Goal: Task Accomplishment & Management: Manage account settings

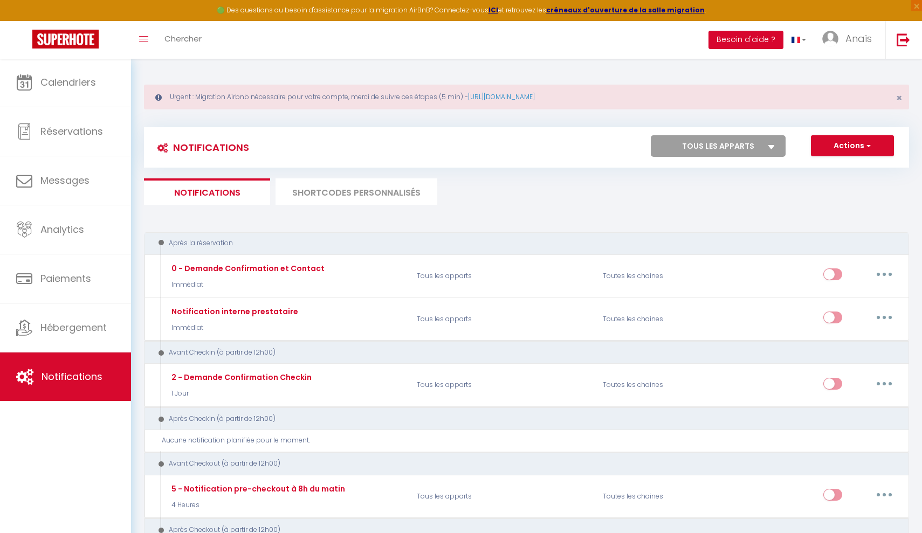
click at [775, 38] on button "Besoin d'aide ?" at bounding box center [745, 40] width 75 height 18
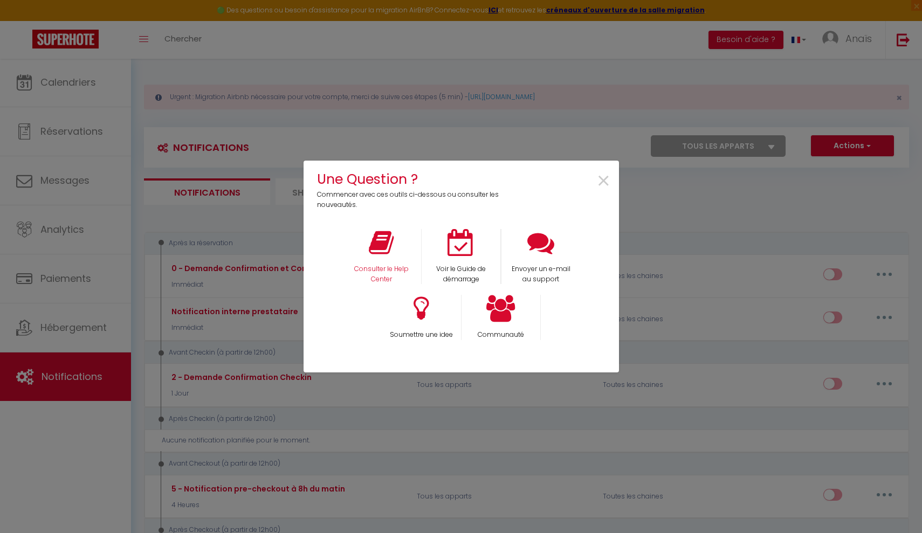
click at [390, 261] on div "Consulter le Help Center" at bounding box center [381, 257] width 80 height 56
click at [381, 266] on p "Consulter le Help Center" at bounding box center [381, 274] width 66 height 20
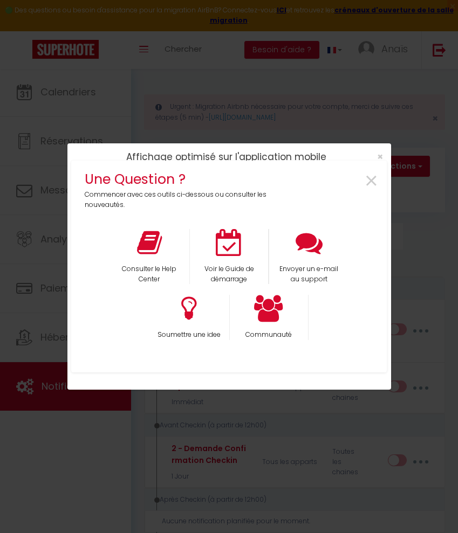
click at [380, 156] on div "Une Question ? Commencer avec ces outils ci-dessous ou consulter les nouveautés…" at bounding box center [228, 266] width 315 height 533
click at [374, 181] on span "×" at bounding box center [371, 181] width 15 height 34
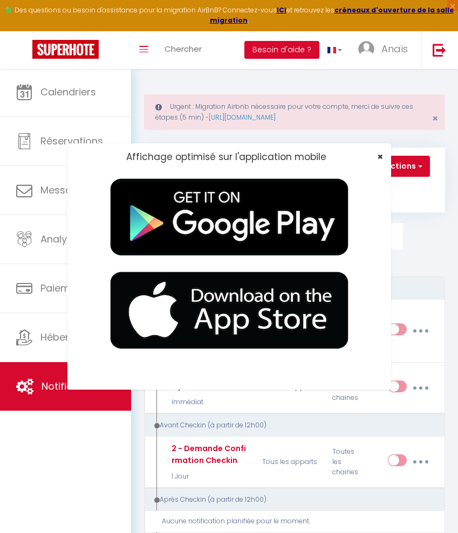
click at [379, 157] on span "×" at bounding box center [380, 156] width 6 height 13
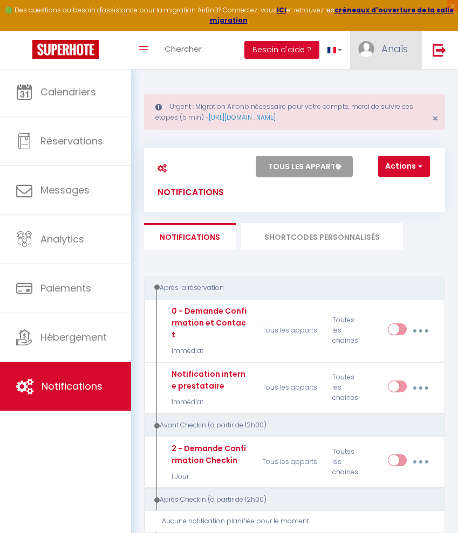
click at [385, 43] on span "Anaïs" at bounding box center [394, 48] width 26 height 13
click at [383, 104] on link "Équipe" at bounding box center [378, 104] width 80 height 18
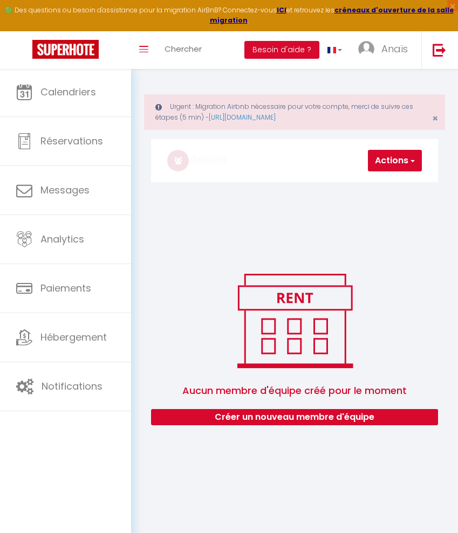
click at [404, 151] on button "Actions" at bounding box center [395, 161] width 54 height 22
click at [391, 185] on link "Ajouter un nouvel utilisateur" at bounding box center [357, 184] width 127 height 14
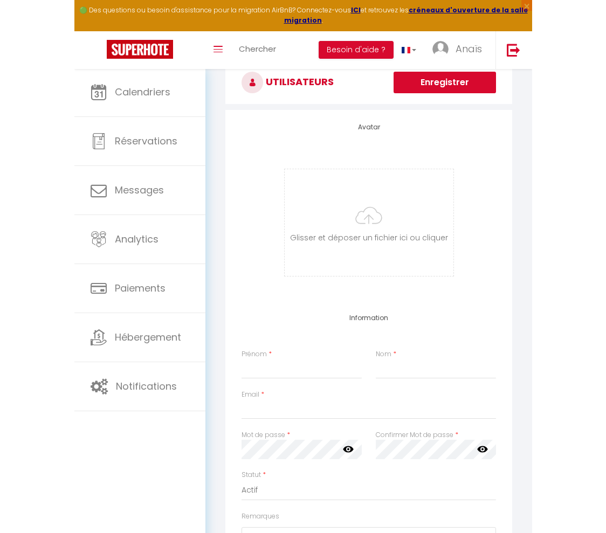
scroll to position [179, 0]
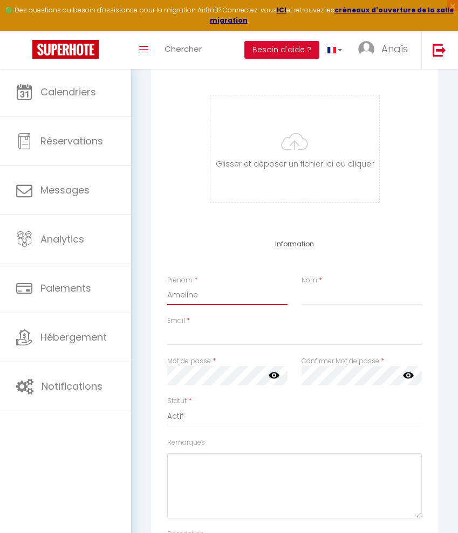
type input "Ameline"
click at [355, 305] on div "Prénom * Ameline Nom *" at bounding box center [294, 295] width 268 height 40
type input "[PERSON_NAME]"
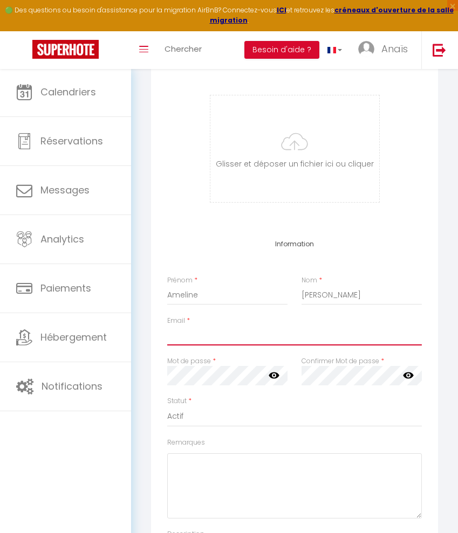
paste input "abprestamultiservices"
type input "abprestamultiservice"
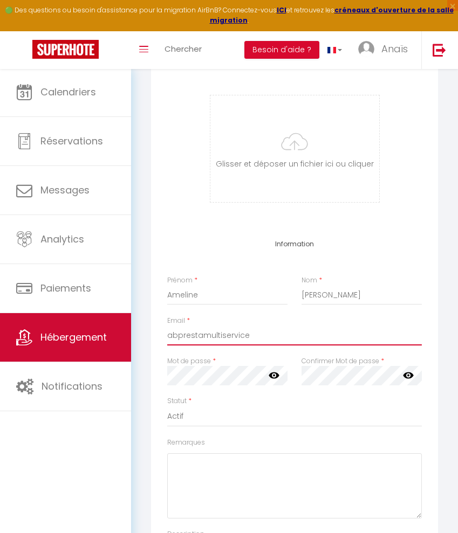
drag, startPoint x: 264, startPoint y: 333, endPoint x: 74, endPoint y: 329, distance: 189.8
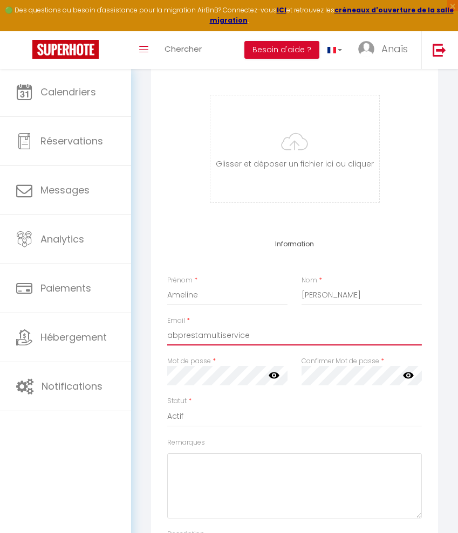
click at [198, 337] on input "abprestamultiservice" at bounding box center [294, 335] width 254 height 19
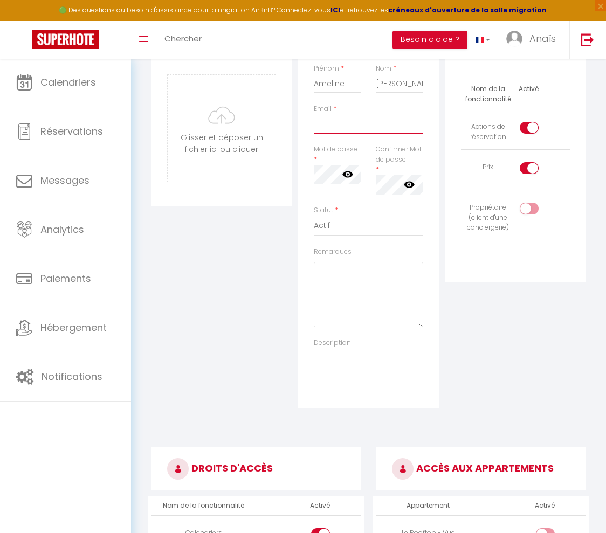
paste input "[EMAIL_ADDRESS][DOMAIN_NAME]"
type input "[EMAIL_ADDRESS][DOMAIN_NAME]"
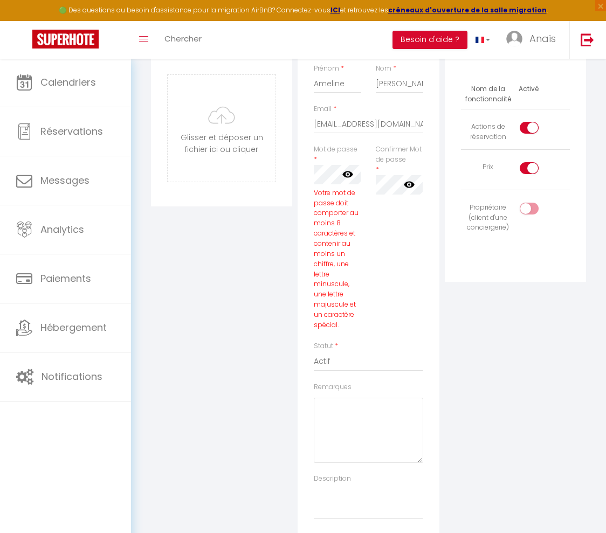
click at [350, 177] on icon at bounding box center [347, 174] width 11 height 6
click at [414, 188] on icon at bounding box center [409, 184] width 11 height 6
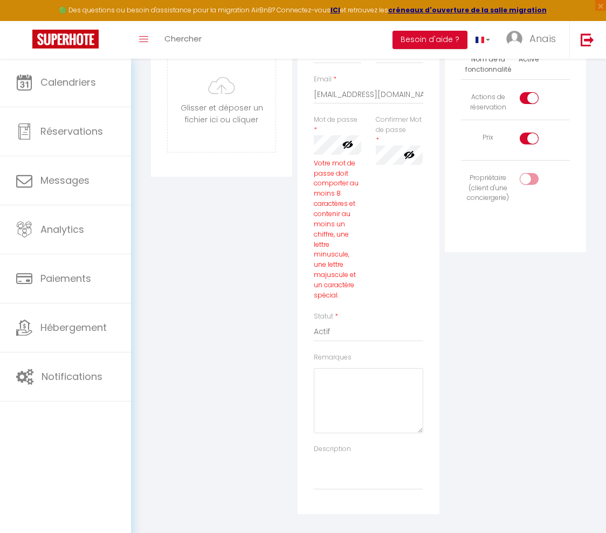
click at [369, 363] on div "Remarques" at bounding box center [368, 393] width 109 height 81
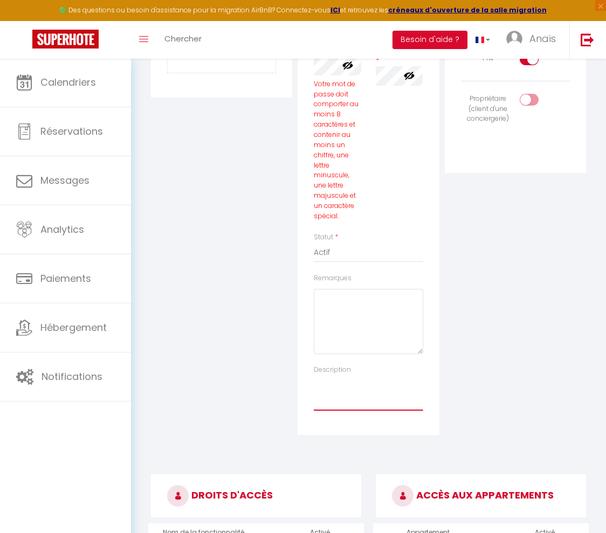
click at [348, 392] on textarea "Description" at bounding box center [368, 393] width 109 height 36
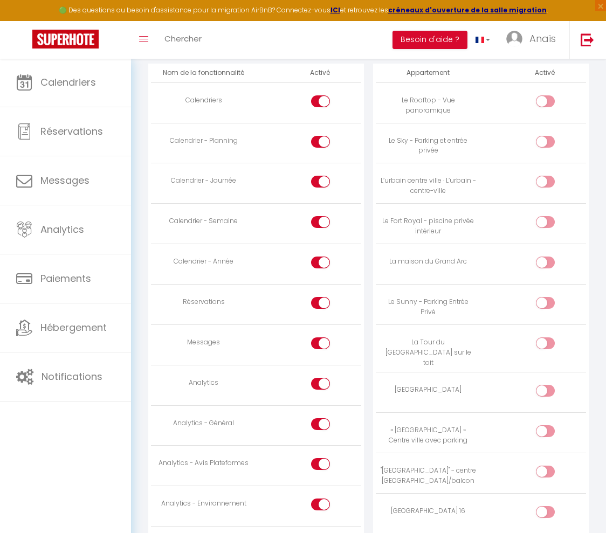
scroll to position [754, 0]
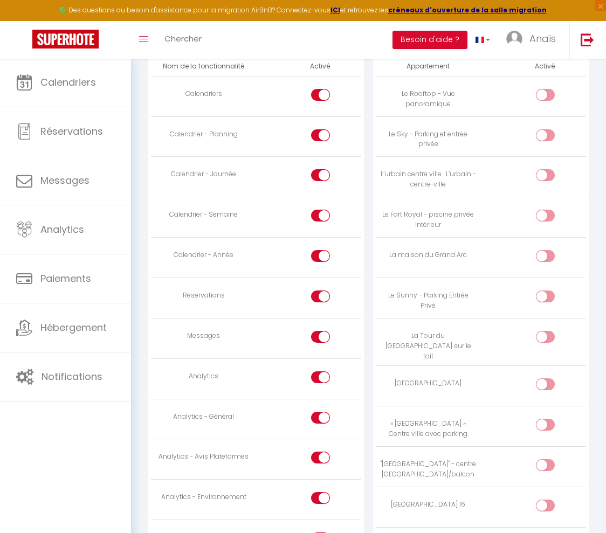
click at [325, 336] on input "checkbox" at bounding box center [330, 339] width 19 height 16
checkbox input "false"
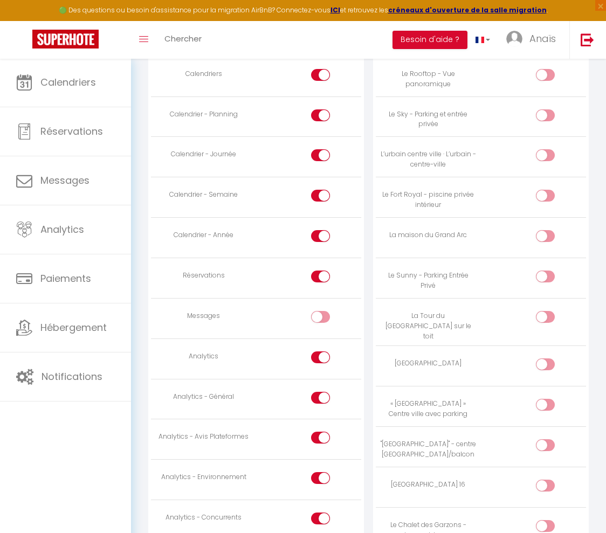
scroll to position [782, 0]
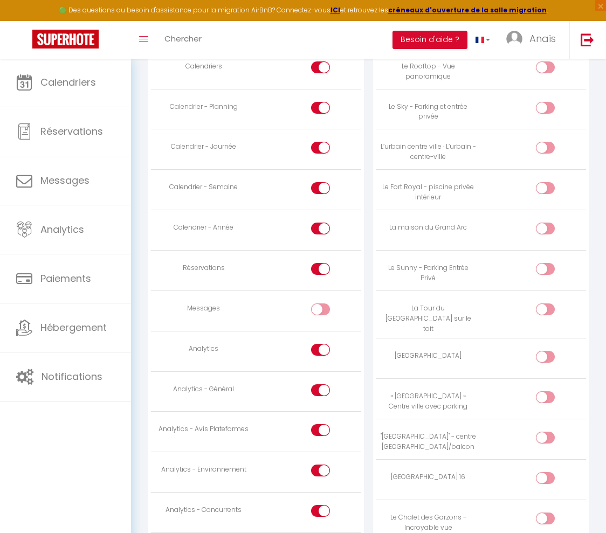
click at [328, 344] on input "checkbox" at bounding box center [330, 352] width 19 height 16
checkbox input "false"
click at [321, 387] on input "checkbox" at bounding box center [330, 392] width 19 height 16
checkbox input "false"
click at [318, 424] on div at bounding box center [320, 430] width 19 height 12
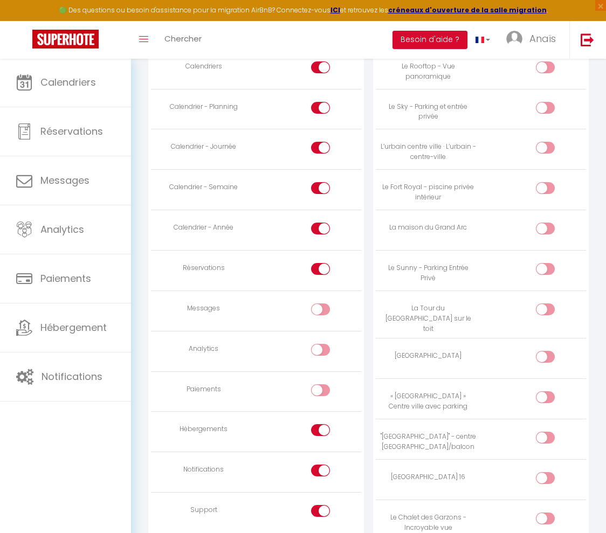
click at [321, 424] on input "checkbox" at bounding box center [330, 432] width 19 height 16
checkbox input "false"
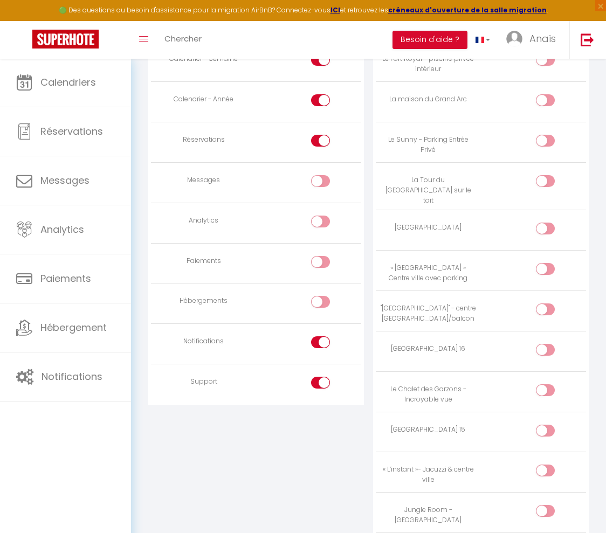
scroll to position [916, 0]
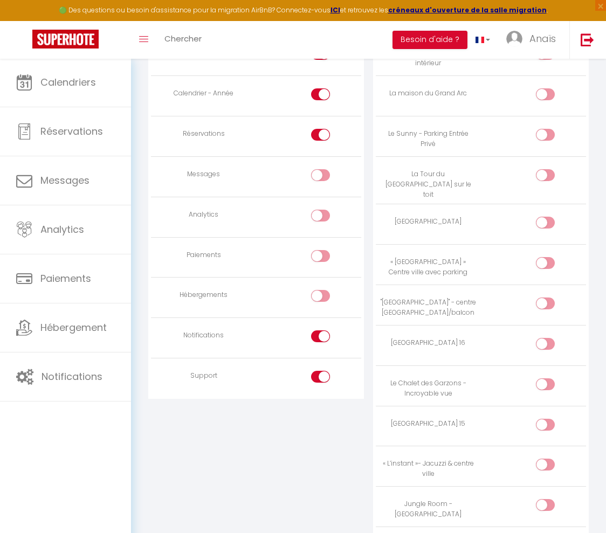
click at [321, 376] on input "checkbox" at bounding box center [330, 379] width 19 height 16
checkbox input "false"
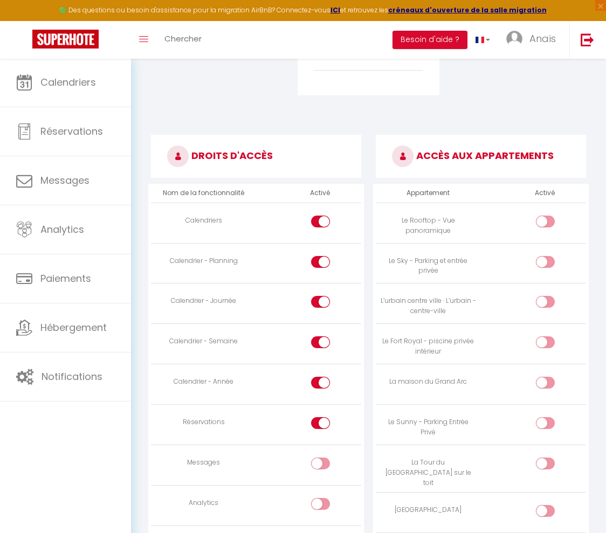
scroll to position [635, 0]
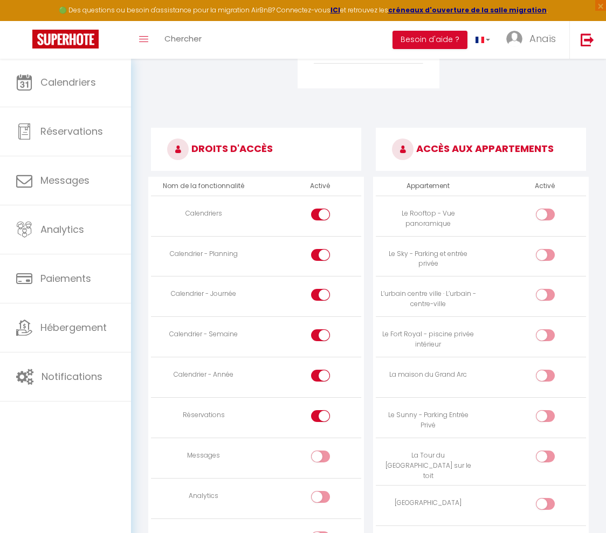
click at [540, 254] on div at bounding box center [545, 255] width 19 height 12
click at [545, 254] on input "checkbox" at bounding box center [554, 257] width 19 height 16
checkbox input "true"
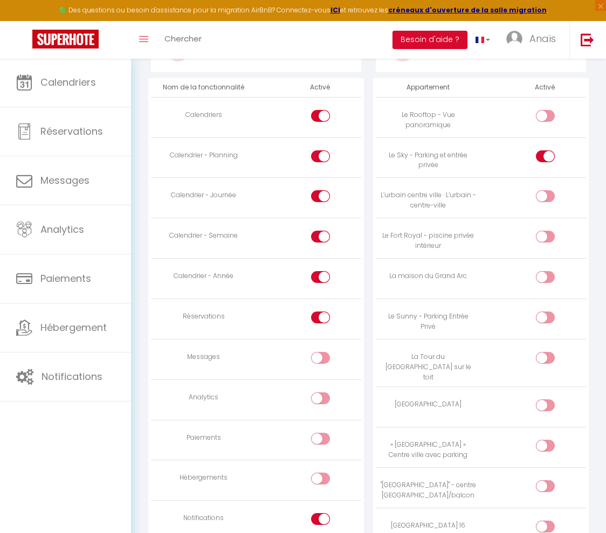
scroll to position [737, 0]
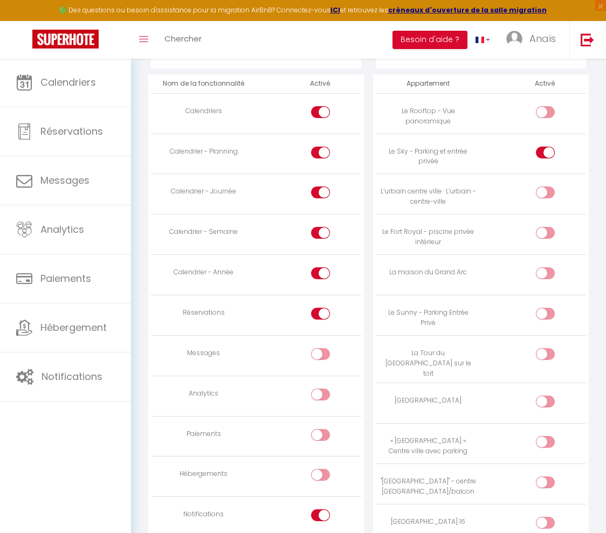
click at [544, 270] on div at bounding box center [545, 273] width 19 height 12
click at [545, 270] on input "checkbox" at bounding box center [554, 275] width 19 height 16
checkbox input "true"
click at [539, 315] on div at bounding box center [545, 314] width 19 height 12
click at [545, 315] on input "checkbox" at bounding box center [554, 316] width 19 height 16
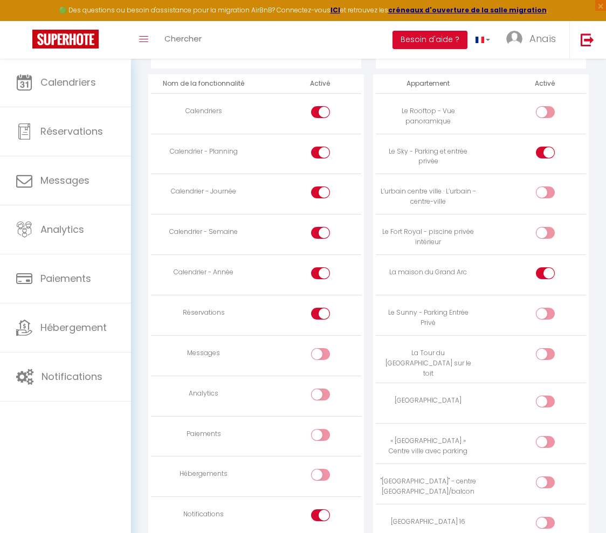
checkbox input "true"
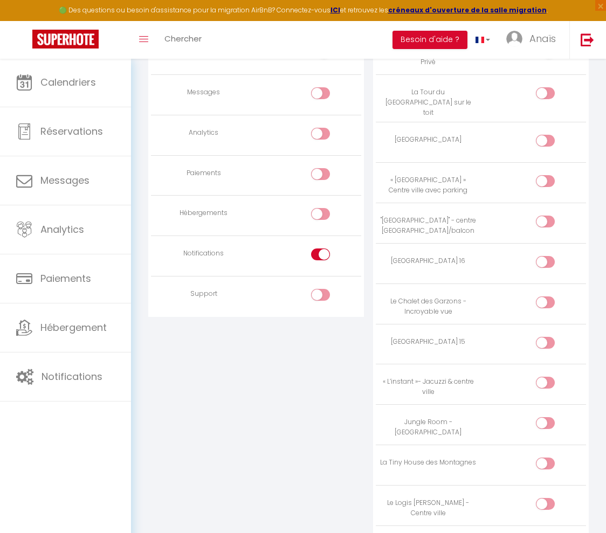
scroll to position [999, 0]
click at [540, 376] on div at bounding box center [545, 382] width 19 height 12
click at [545, 376] on input "checkbox" at bounding box center [554, 384] width 19 height 16
checkbox input "true"
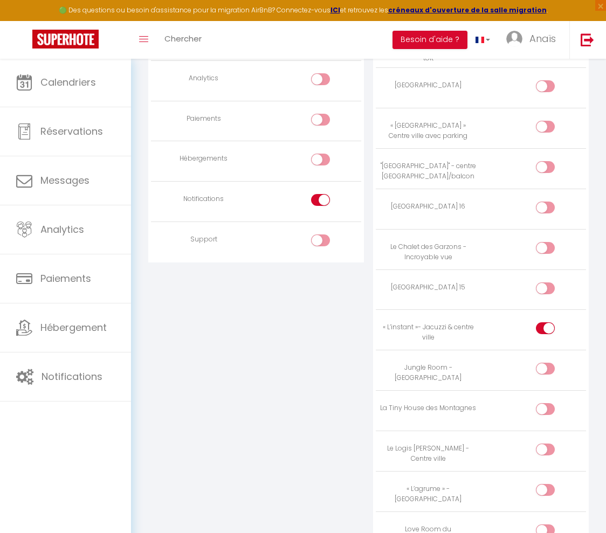
scroll to position [1056, 0]
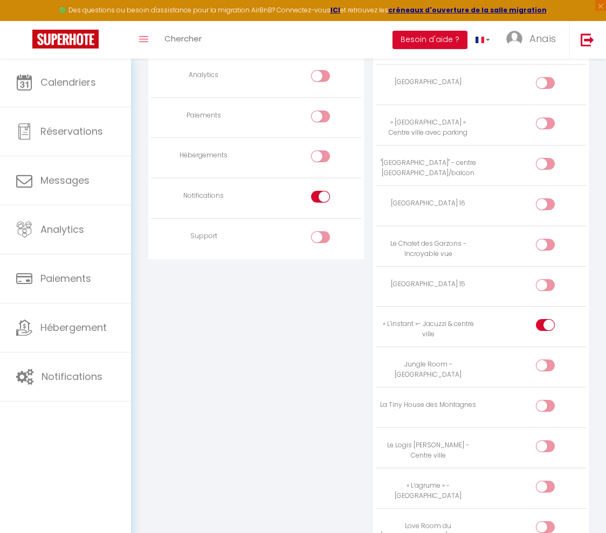
click at [543, 360] on div at bounding box center [545, 366] width 19 height 12
click at [545, 360] on input "checkbox" at bounding box center [554, 368] width 19 height 16
checkbox input "true"
click at [541, 400] on div at bounding box center [545, 406] width 19 height 12
click at [545, 400] on input "checkbox" at bounding box center [554, 408] width 19 height 16
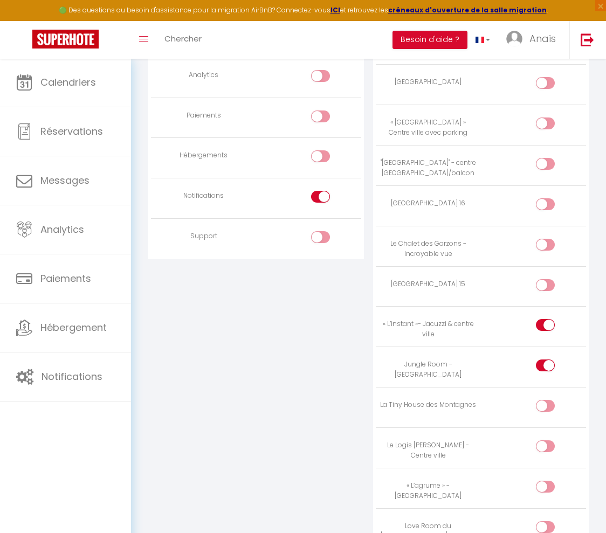
checkbox input "true"
click at [545, 440] on div at bounding box center [545, 446] width 19 height 12
click at [545, 440] on input "checkbox" at bounding box center [554, 448] width 19 height 16
click at [543, 440] on div at bounding box center [545, 446] width 19 height 12
click at [545, 440] on input "checkbox" at bounding box center [554, 448] width 19 height 16
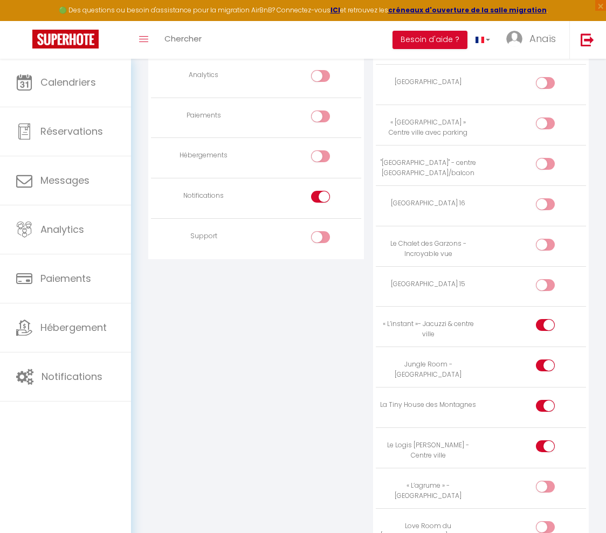
checkbox input "false"
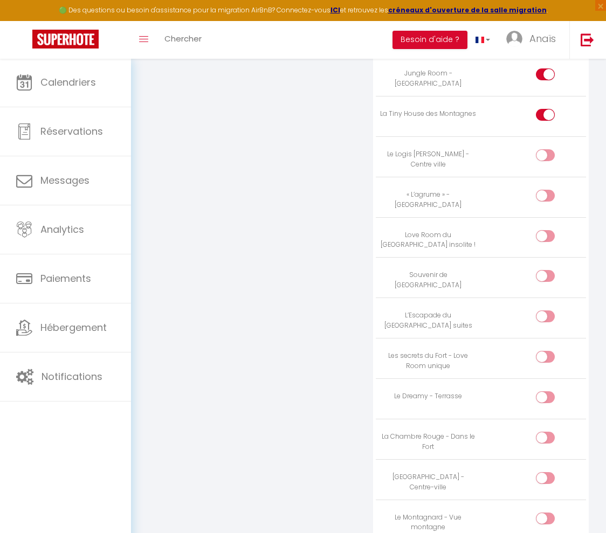
scroll to position [1348, 0]
click at [549, 390] on input "checkbox" at bounding box center [554, 398] width 19 height 16
checkbox input "true"
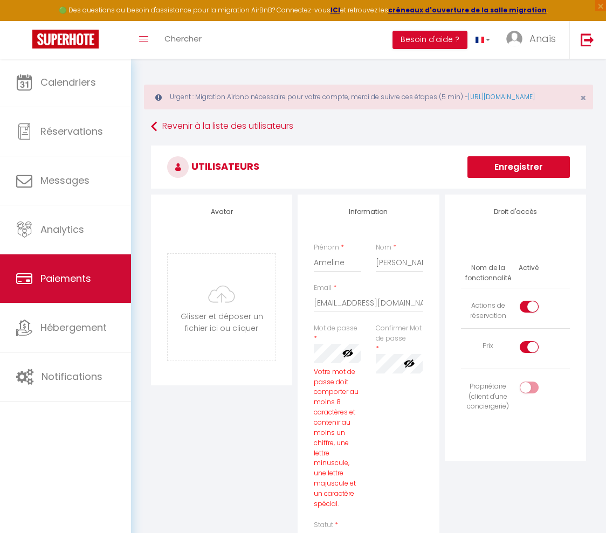
scroll to position [0, 0]
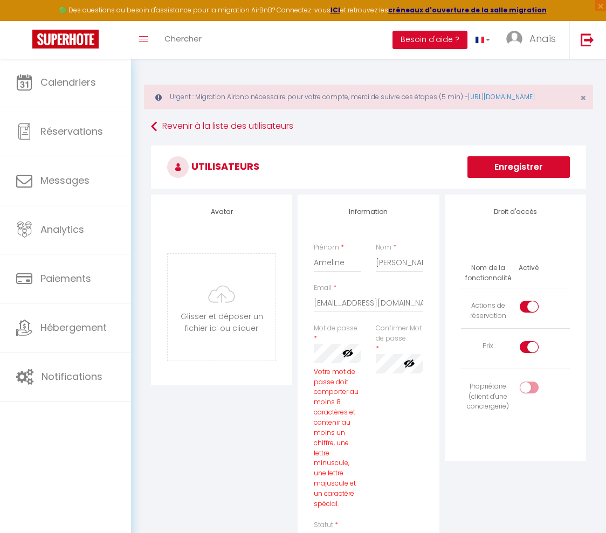
click at [534, 357] on input "checkbox" at bounding box center [538, 349] width 19 height 16
checkbox input "false"
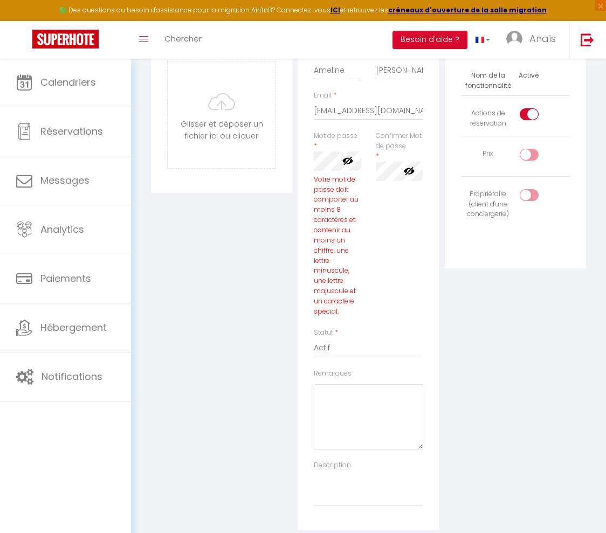
scroll to position [221, 0]
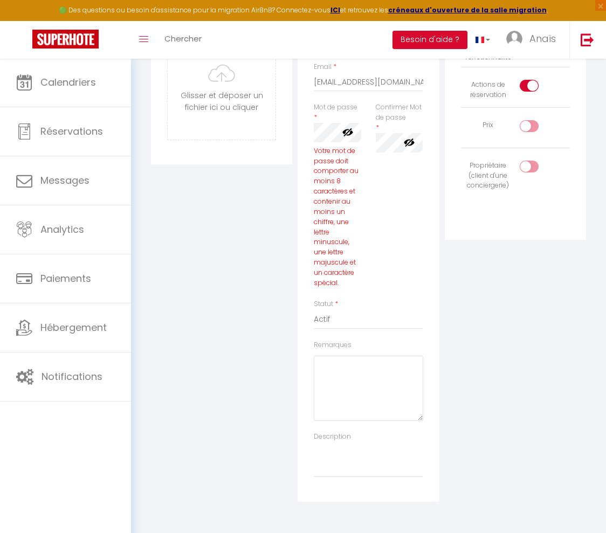
click at [532, 96] on input "checkbox" at bounding box center [538, 88] width 19 height 16
checkbox input "false"
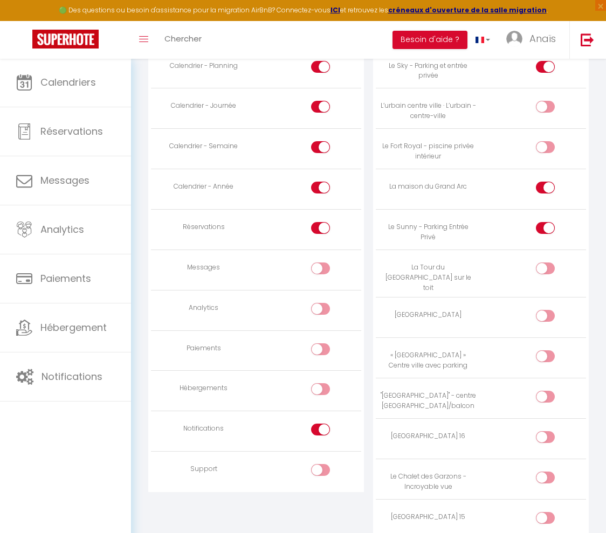
scroll to position [822, 0]
click at [319, 390] on div at bounding box center [320, 390] width 19 height 12
click at [321, 390] on input "checkbox" at bounding box center [330, 392] width 19 height 16
click at [319, 390] on div at bounding box center [320, 390] width 19 height 12
click at [321, 390] on input "checkbox" at bounding box center [330, 392] width 19 height 16
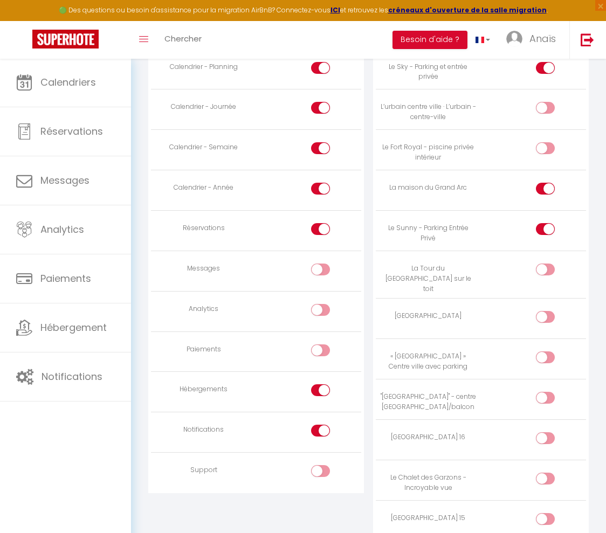
checkbox input "false"
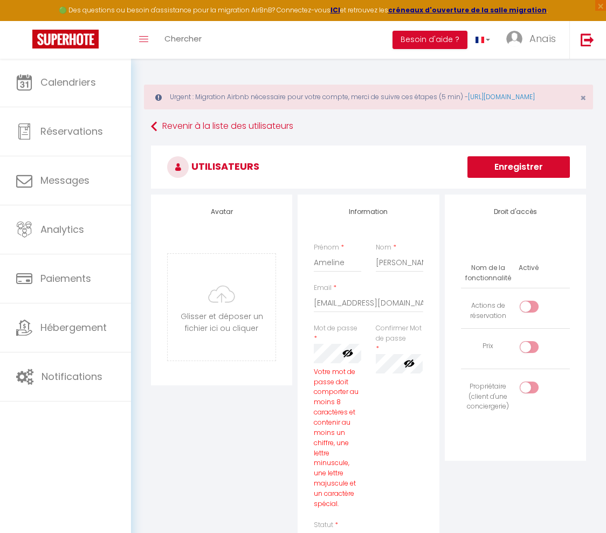
scroll to position [0, 0]
click at [498, 177] on button "Enregistrer" at bounding box center [518, 167] width 102 height 22
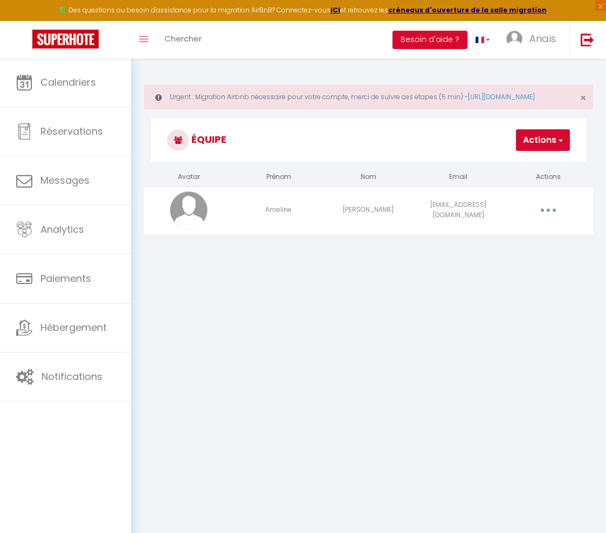
click at [546, 149] on button "Actions" at bounding box center [543, 140] width 54 height 22
click at [514, 171] on link "Ajouter un nouvel utilisateur" at bounding box center [505, 164] width 127 height 14
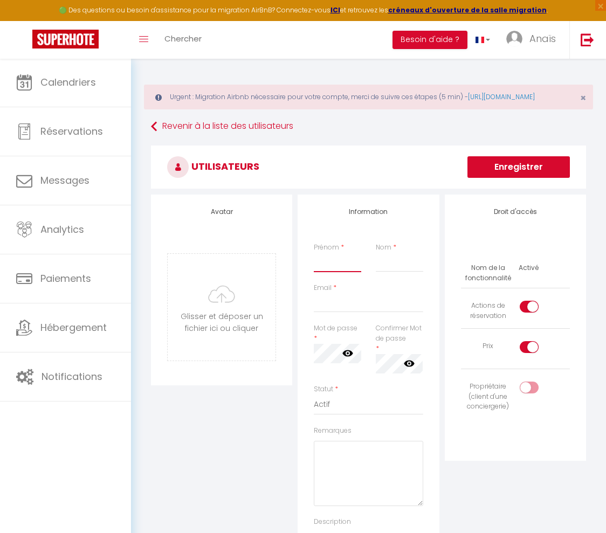
click at [347, 268] on input "Prénom" at bounding box center [337, 262] width 47 height 19
type input "[PERSON_NAME]"
click at [395, 272] on input "Nom" at bounding box center [399, 262] width 47 height 19
type input "Giacri"
click at [335, 292] on span "*" at bounding box center [334, 287] width 3 height 9
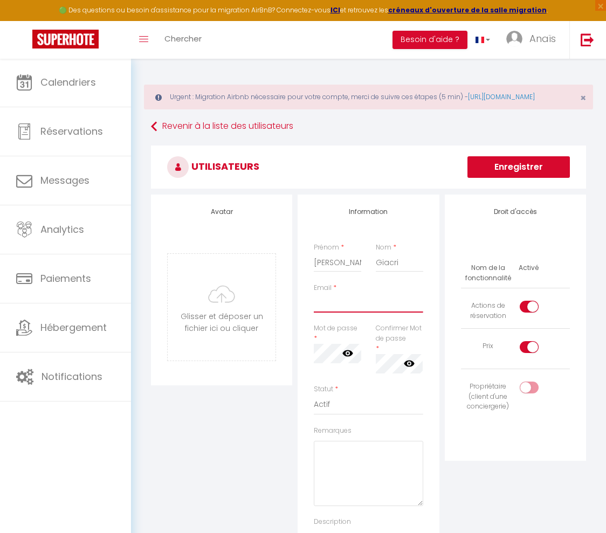
paste input "[EMAIL_ADDRESS][DOMAIN_NAME]"
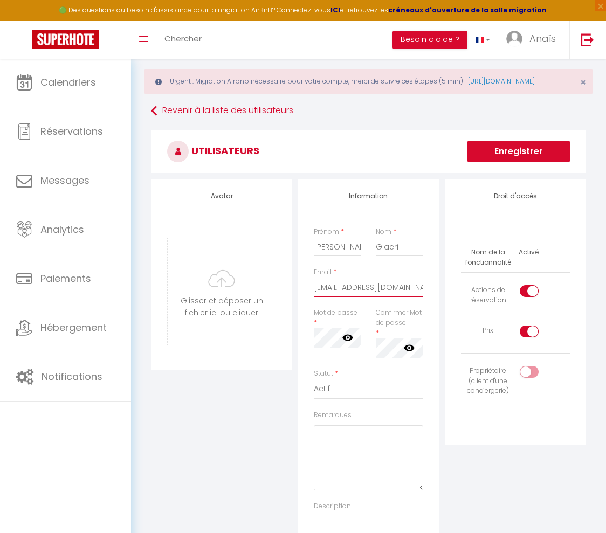
scroll to position [45, 0]
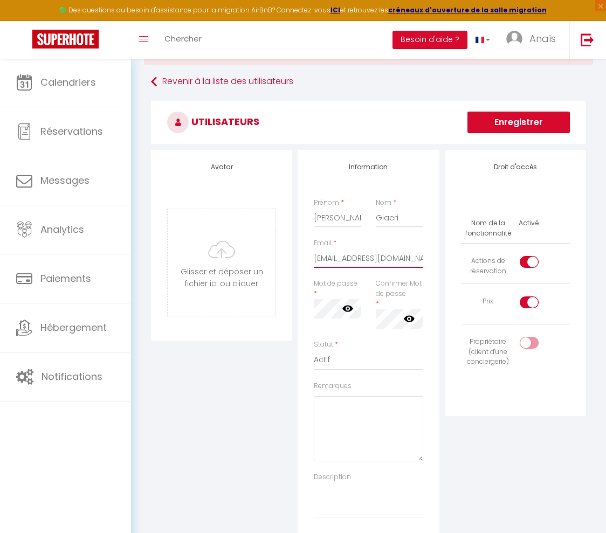
type input "[EMAIL_ADDRESS][DOMAIN_NAME]"
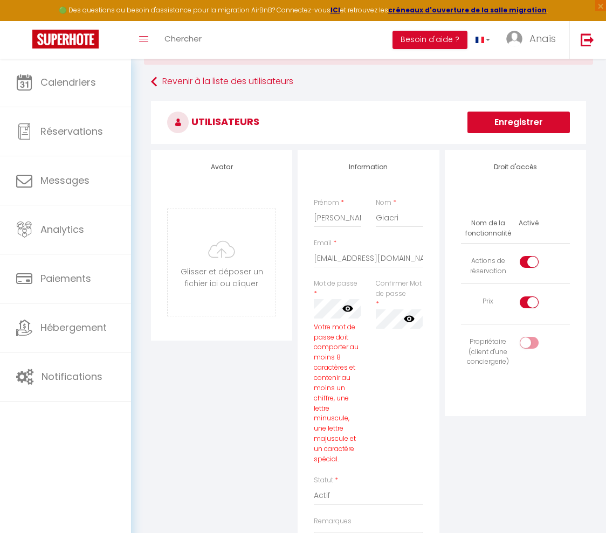
click at [349, 314] on icon at bounding box center [347, 308] width 11 height 11
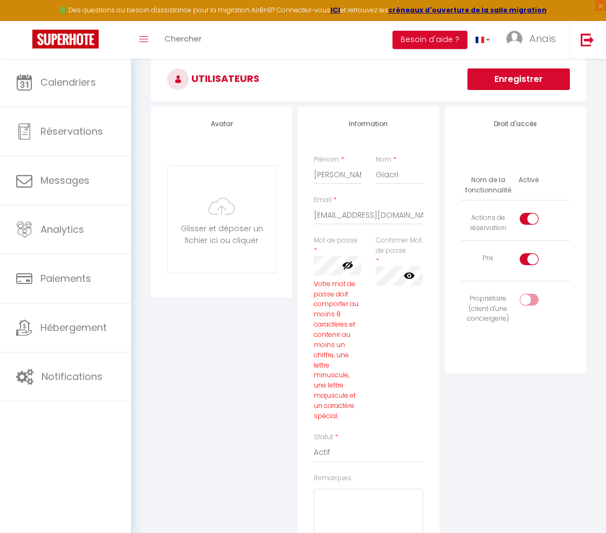
scroll to position [92, 0]
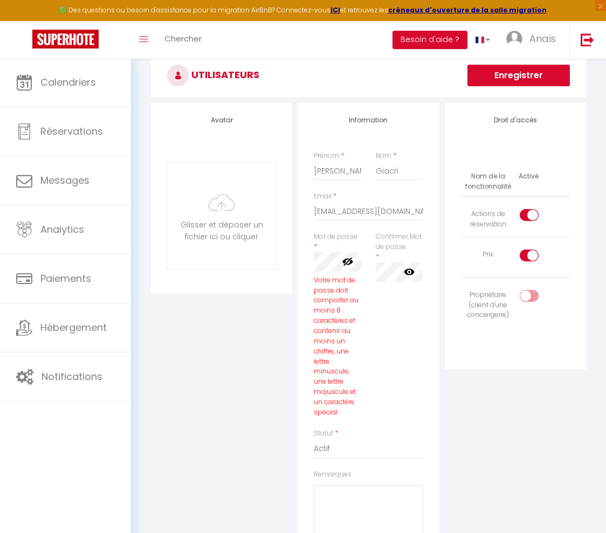
click at [525, 261] on div at bounding box center [529, 256] width 19 height 12
click at [529, 266] on input "checkbox" at bounding box center [538, 258] width 19 height 16
checkbox input "false"
click at [528, 221] on div at bounding box center [529, 215] width 19 height 12
click at [529, 225] on input "checkbox" at bounding box center [538, 217] width 19 height 16
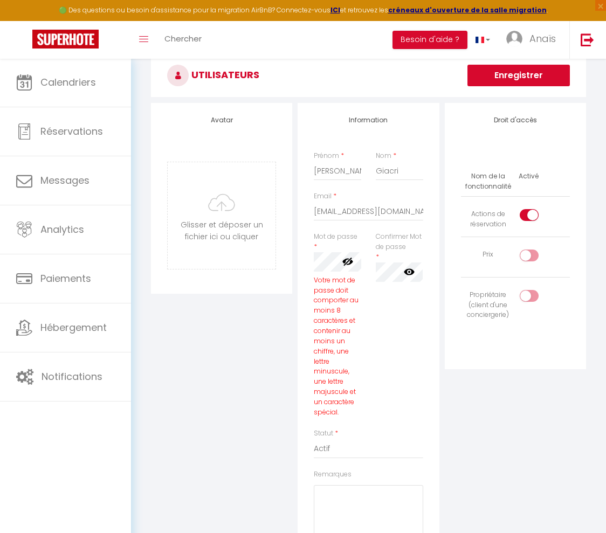
checkbox input "false"
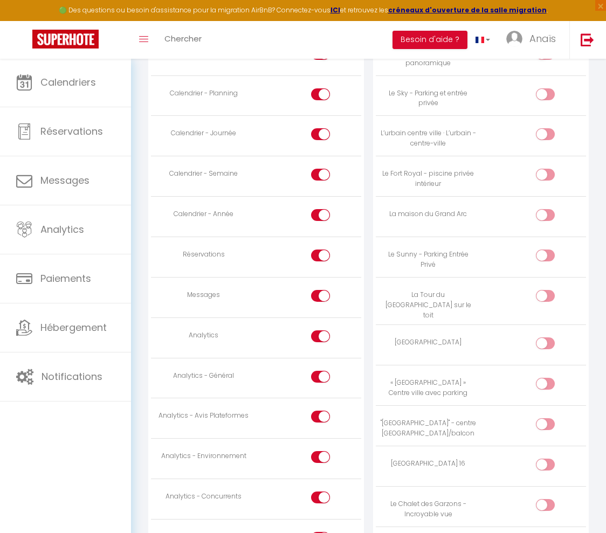
scroll to position [807, 0]
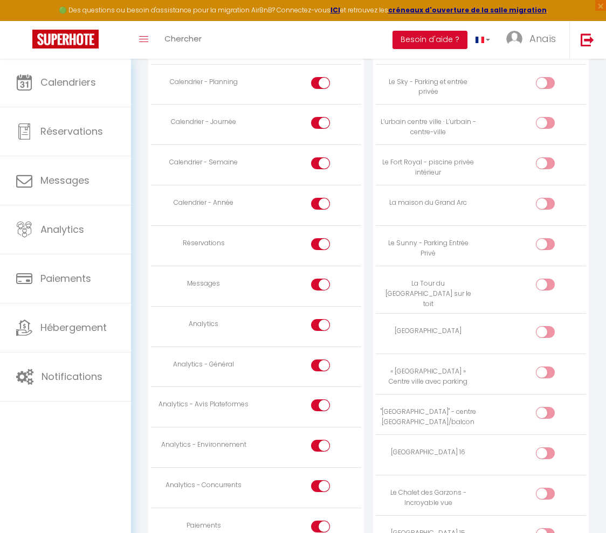
click at [323, 281] on input "checkbox" at bounding box center [330, 287] width 19 height 16
checkbox input "false"
click at [321, 325] on input "checkbox" at bounding box center [330, 327] width 19 height 16
checkbox input "false"
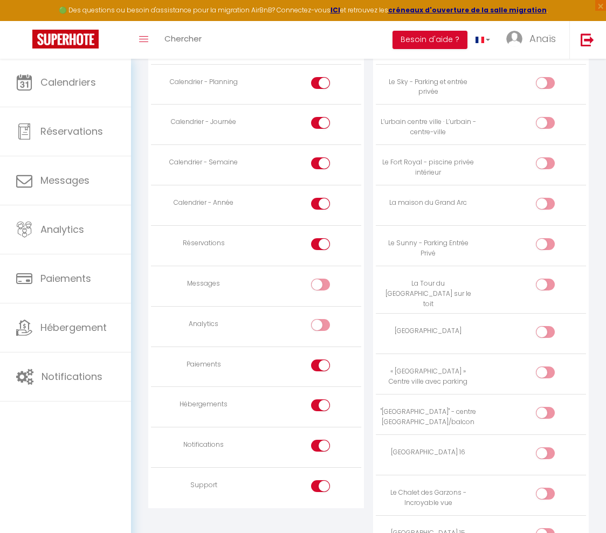
click at [319, 364] on div at bounding box center [320, 366] width 19 height 12
click at [321, 364] on input "checkbox" at bounding box center [330, 368] width 19 height 16
checkbox input "false"
click at [323, 404] on input "checkbox" at bounding box center [330, 407] width 19 height 16
checkbox input "false"
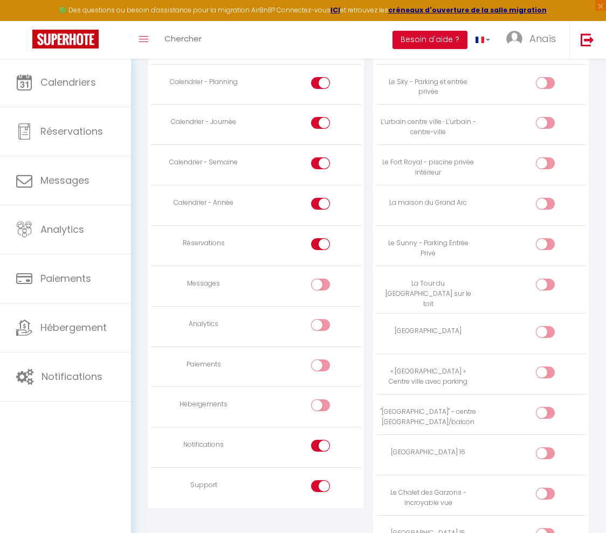
click at [321, 484] on input "checkbox" at bounding box center [330, 488] width 19 height 16
checkbox input "false"
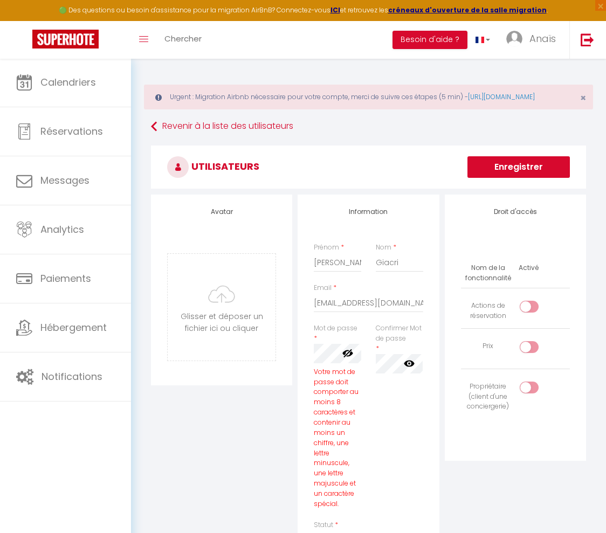
scroll to position [0, 0]
click at [502, 177] on button "Enregistrer" at bounding box center [518, 167] width 102 height 22
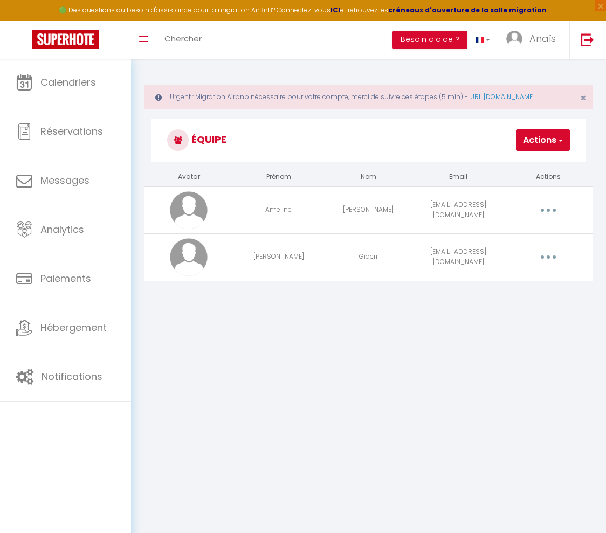
click at [555, 151] on button "Actions" at bounding box center [543, 140] width 54 height 22
click at [532, 170] on link "Ajouter un nouvel utilisateur" at bounding box center [505, 164] width 127 height 14
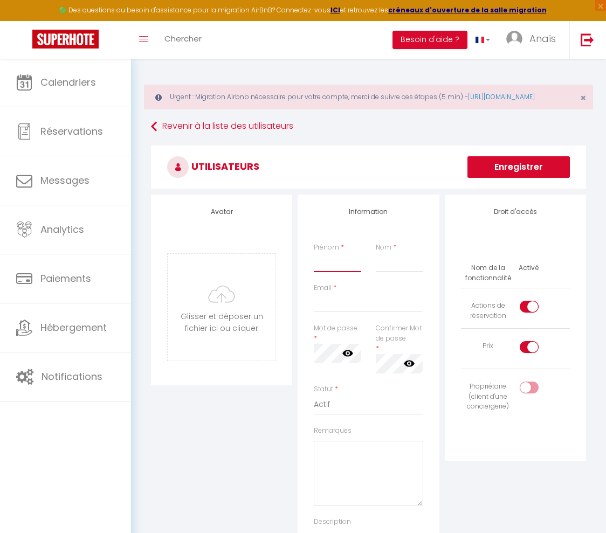
click at [333, 270] on input "Prénom" at bounding box center [337, 262] width 47 height 19
type input "[PERSON_NAME]"
click at [403, 272] on input "Nom" at bounding box center [399, 262] width 47 height 19
type input "ND"
click at [381, 302] on div "Email *" at bounding box center [368, 298] width 109 height 30
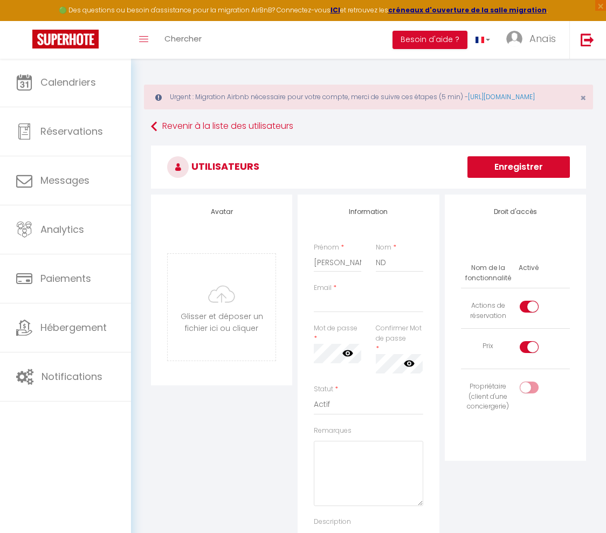
click at [319, 283] on div "Prénom * [PERSON_NAME] Nom * ND" at bounding box center [368, 263] width 123 height 40
click at [532, 357] on input "checkbox" at bounding box center [538, 349] width 19 height 16
checkbox input "false"
click at [527, 317] on label at bounding box center [529, 309] width 19 height 16
click at [529, 317] on input "checkbox" at bounding box center [538, 309] width 19 height 16
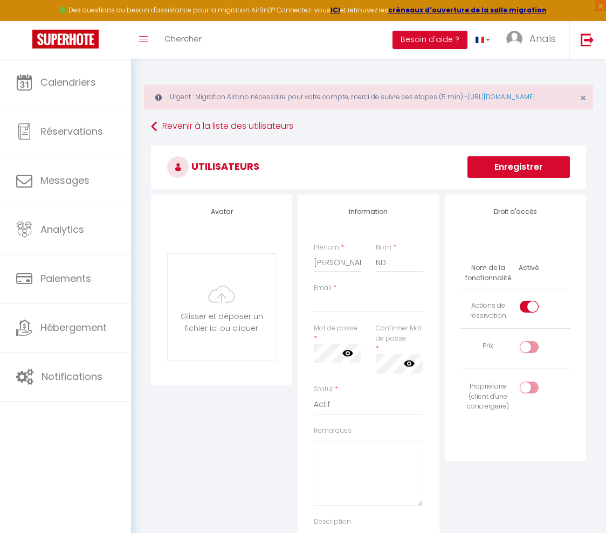
checkbox input "false"
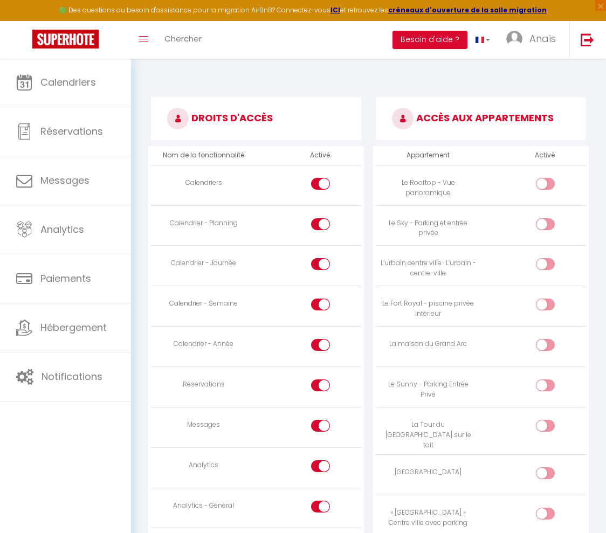
scroll to position [522, 0]
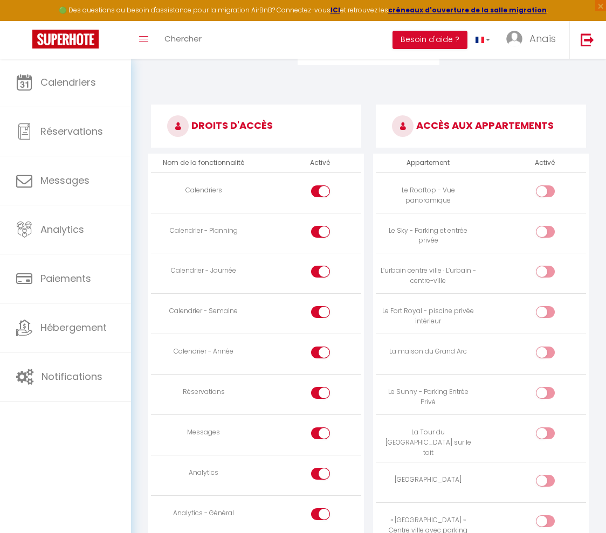
click at [543, 312] on div at bounding box center [545, 312] width 19 height 12
click at [545, 312] on input "checkbox" at bounding box center [554, 314] width 19 height 16
checkbox input "true"
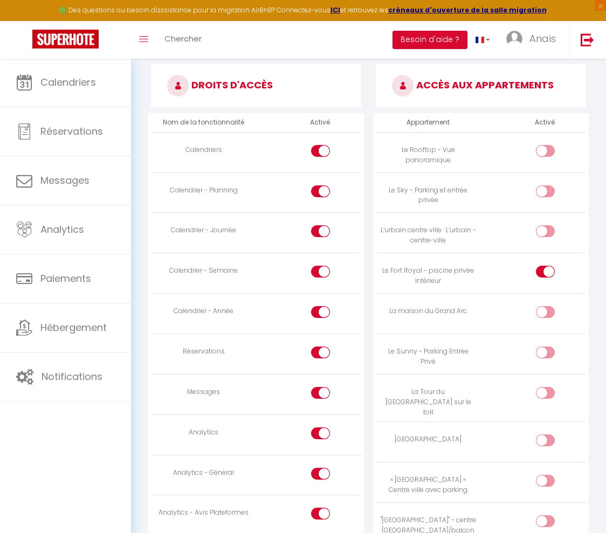
scroll to position [566, 0]
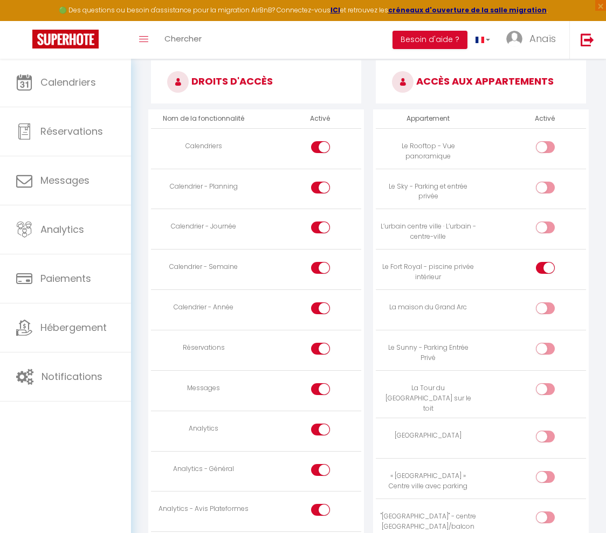
click at [545, 387] on div at bounding box center [545, 389] width 19 height 12
click at [545, 387] on input "checkbox" at bounding box center [554, 391] width 19 height 16
click at [545, 388] on div at bounding box center [545, 389] width 19 height 12
click at [545, 388] on input "checkbox" at bounding box center [554, 391] width 19 height 16
checkbox input "false"
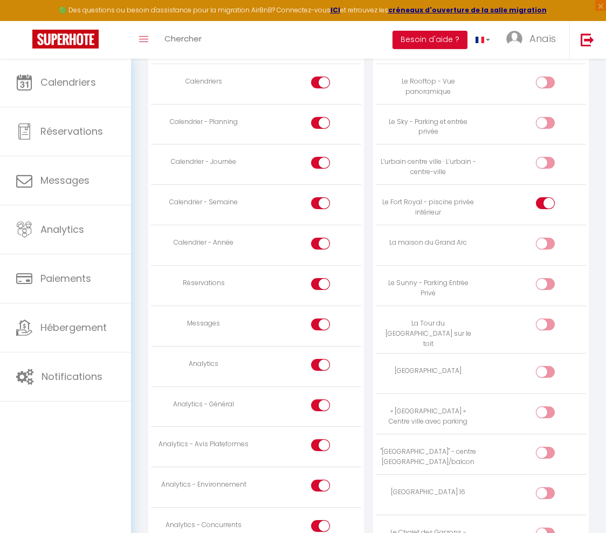
scroll to position [632, 0]
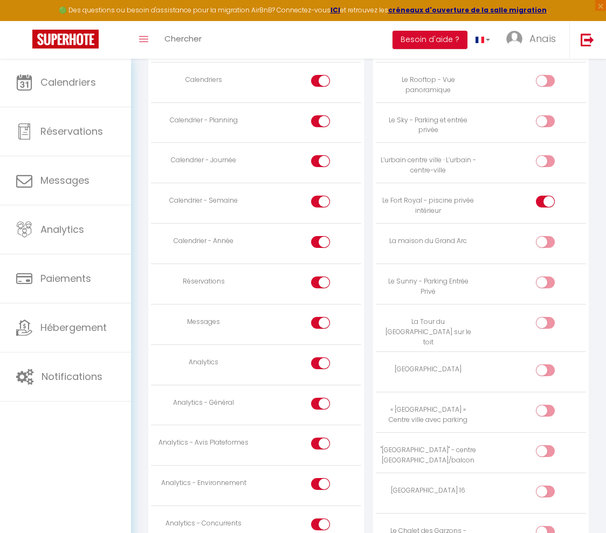
click at [544, 405] on div at bounding box center [545, 411] width 19 height 12
click at [545, 405] on input "checkbox" at bounding box center [554, 413] width 19 height 16
checkbox input "true"
click at [550, 445] on input "checkbox" at bounding box center [554, 453] width 19 height 16
checkbox input "true"
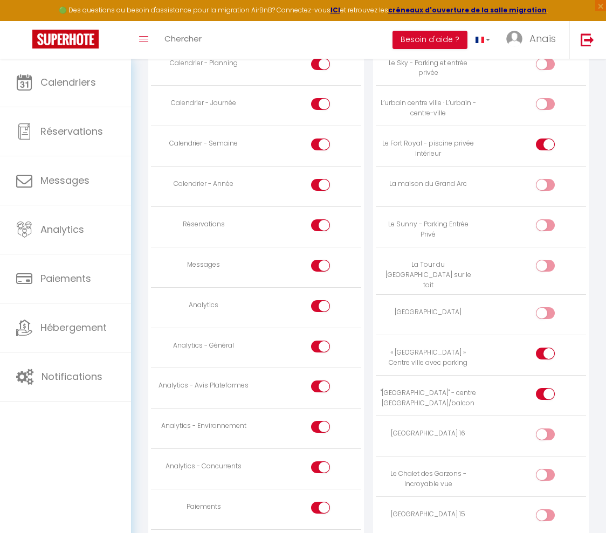
scroll to position [721, 0]
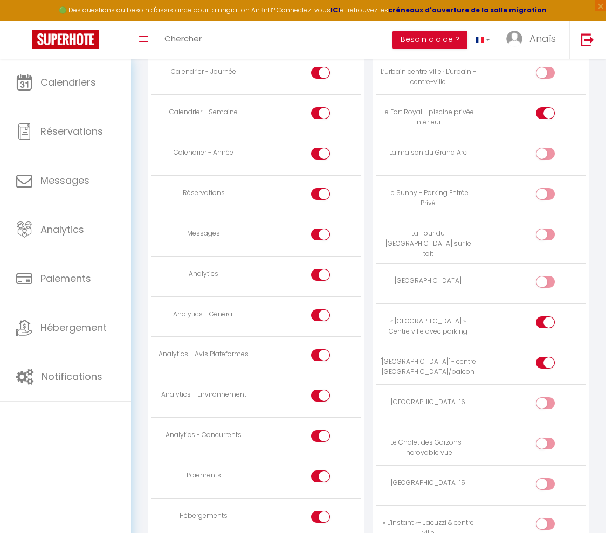
click at [537, 442] on div at bounding box center [545, 444] width 19 height 12
click at [545, 442] on input "checkbox" at bounding box center [554, 446] width 19 height 16
checkbox input "true"
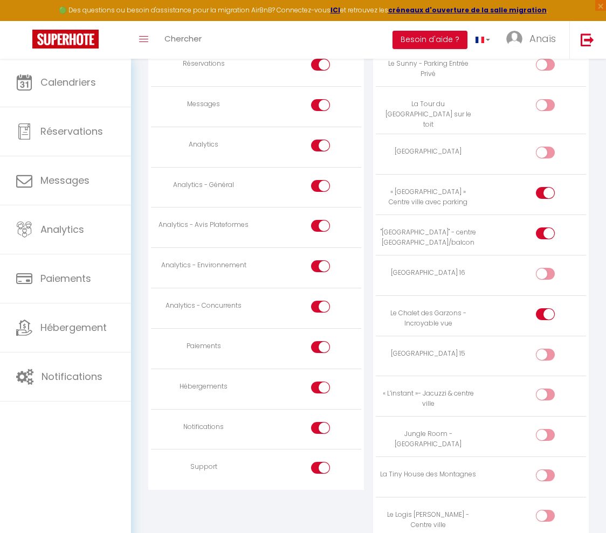
scroll to position [870, 0]
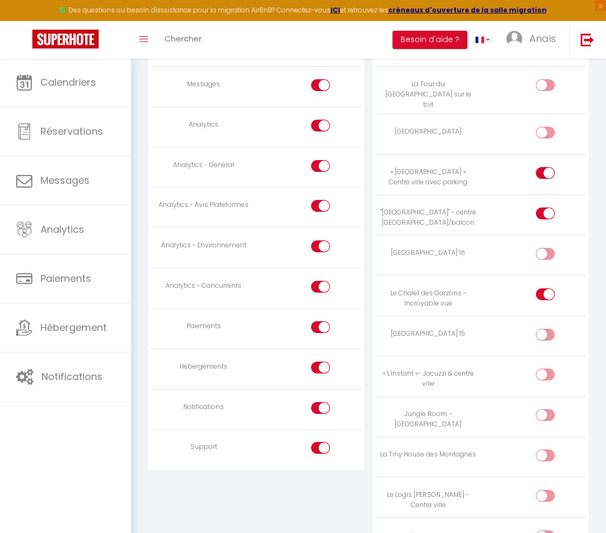
click at [554, 330] on input "checkbox" at bounding box center [554, 337] width 19 height 16
checkbox input "true"
click at [547, 248] on input "checkbox" at bounding box center [554, 256] width 19 height 16
checkbox input "true"
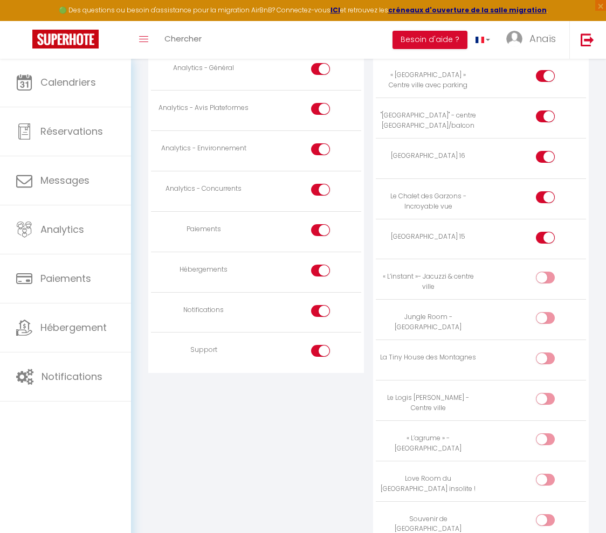
scroll to position [968, 0]
click at [549, 433] on input "checkbox" at bounding box center [554, 441] width 19 height 16
checkbox input "true"
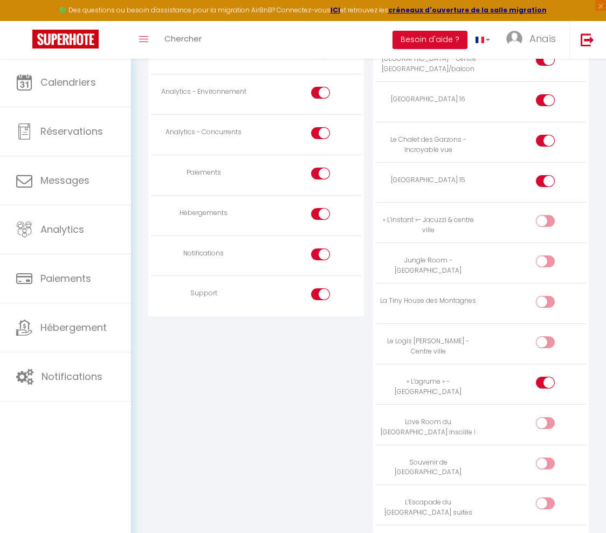
scroll to position [1035, 0]
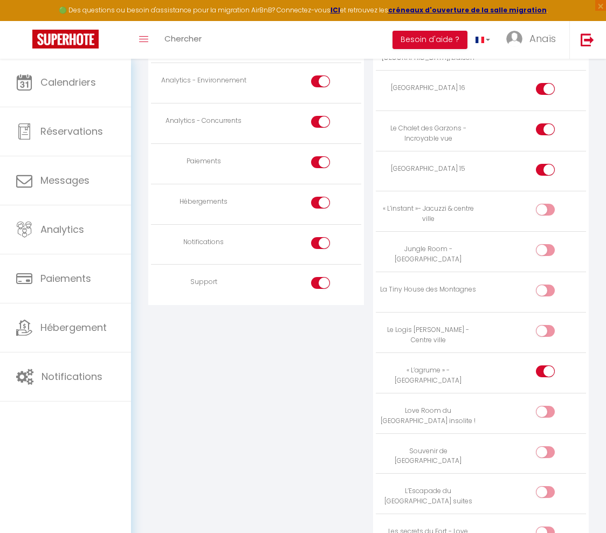
click at [544, 410] on label at bounding box center [545, 414] width 19 height 16
click at [545, 410] on input "checkbox" at bounding box center [554, 414] width 19 height 16
checkbox input "true"
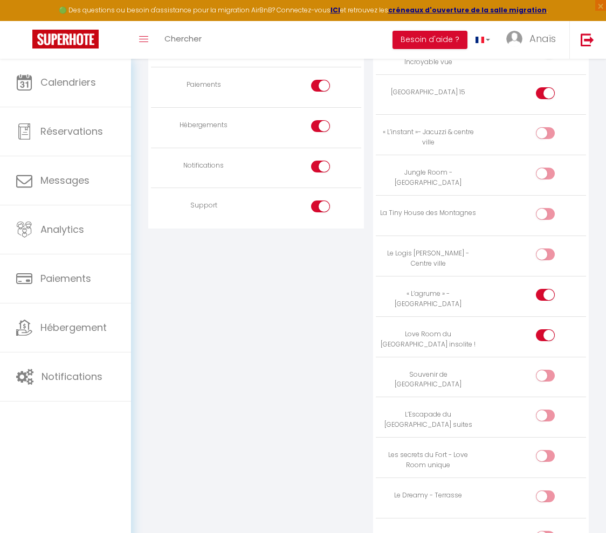
scroll to position [1114, 0]
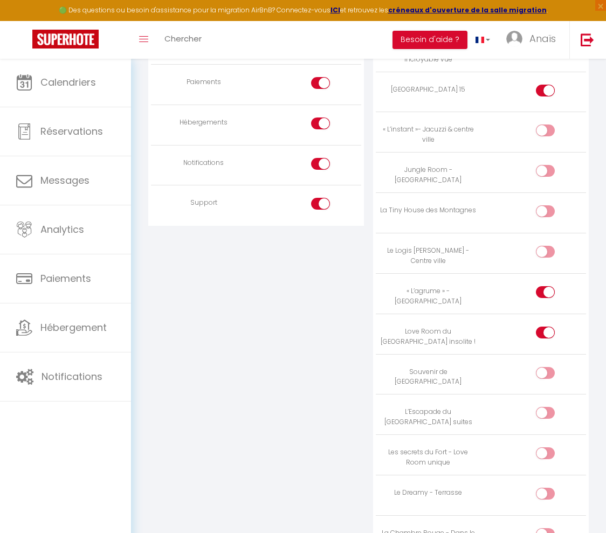
click at [546, 407] on input "checkbox" at bounding box center [554, 415] width 19 height 16
checkbox input "true"
click at [546, 447] on input "checkbox" at bounding box center [554, 455] width 19 height 16
checkbox input "true"
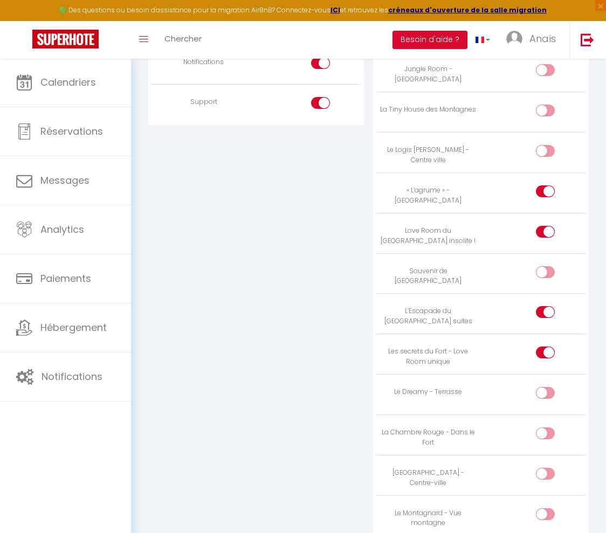
scroll to position [1217, 0]
click at [543, 426] on div at bounding box center [545, 432] width 19 height 12
click at [545, 426] on input "checkbox" at bounding box center [554, 434] width 19 height 16
checkbox input "true"
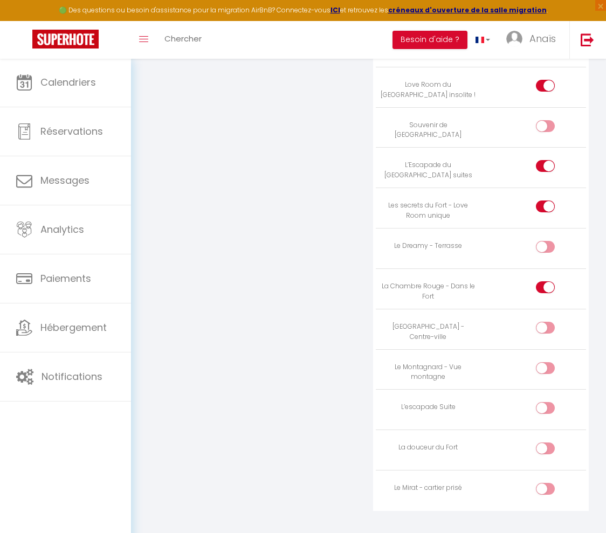
scroll to position [1362, 0]
click at [546, 402] on input "checkbox" at bounding box center [554, 410] width 19 height 16
checkbox input "false"
click at [545, 443] on input "checkbox" at bounding box center [554, 450] width 19 height 16
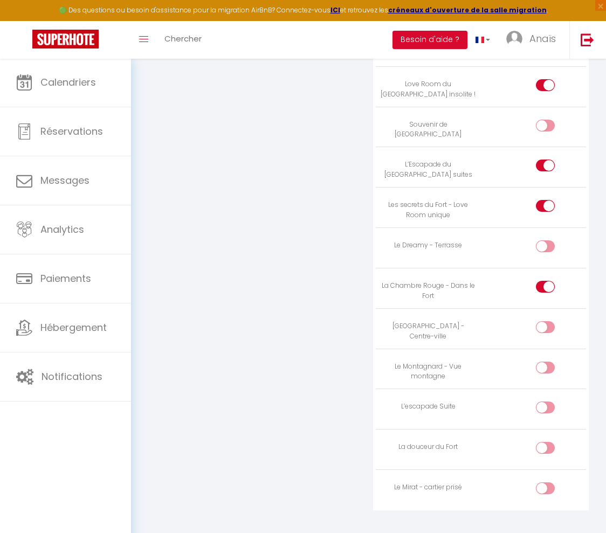
checkbox input "true"
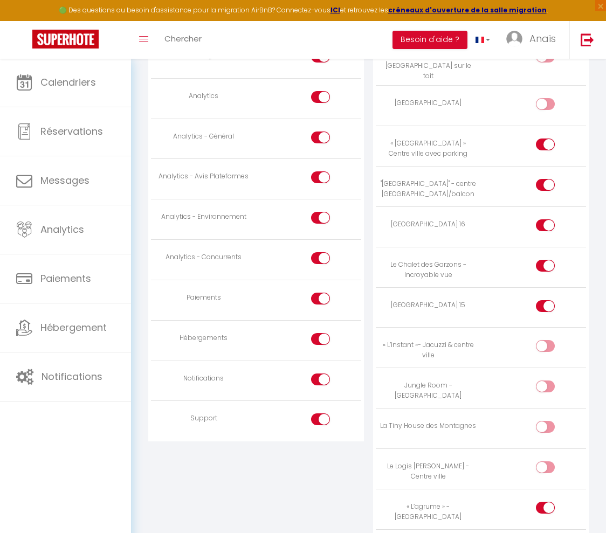
scroll to position [912, 0]
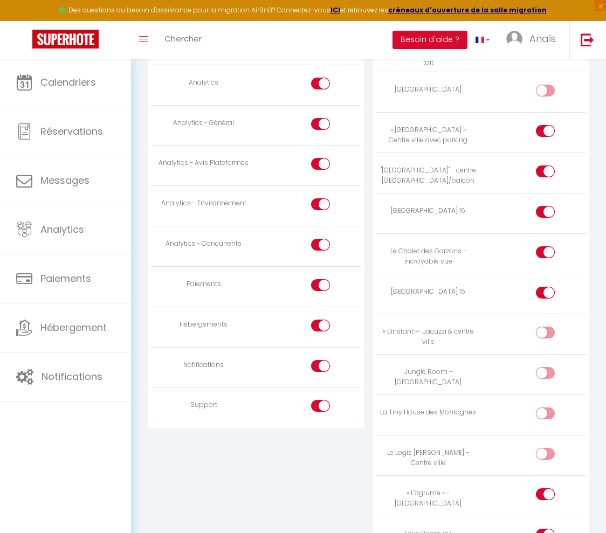
click at [324, 408] on input "checkbox" at bounding box center [330, 408] width 19 height 16
checkbox input "false"
click at [317, 330] on div at bounding box center [320, 326] width 19 height 12
click at [321, 330] on input "checkbox" at bounding box center [330, 328] width 19 height 16
checkbox input "false"
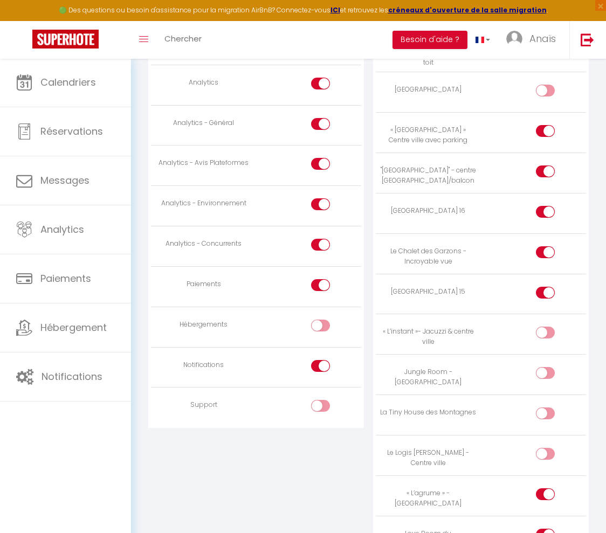
click at [318, 288] on div at bounding box center [320, 285] width 19 height 12
click at [321, 288] on input "checkbox" at bounding box center [330, 287] width 19 height 16
checkbox input "false"
click at [318, 263] on td at bounding box center [308, 246] width 105 height 40
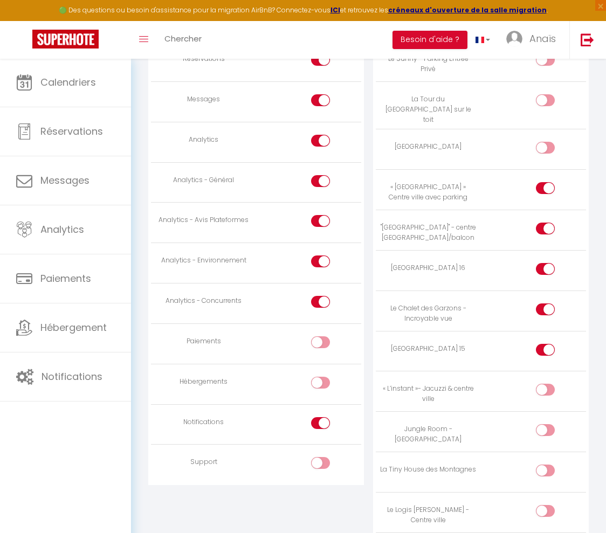
scroll to position [790, 0]
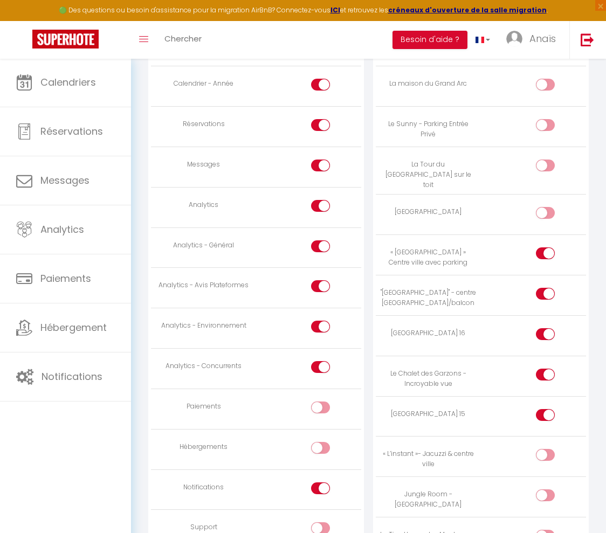
click at [325, 366] on input "checkbox" at bounding box center [330, 369] width 19 height 16
checkbox input "false"
click at [321, 327] on input "checkbox" at bounding box center [330, 329] width 19 height 16
checkbox input "false"
click at [321, 293] on input "checkbox" at bounding box center [330, 288] width 19 height 16
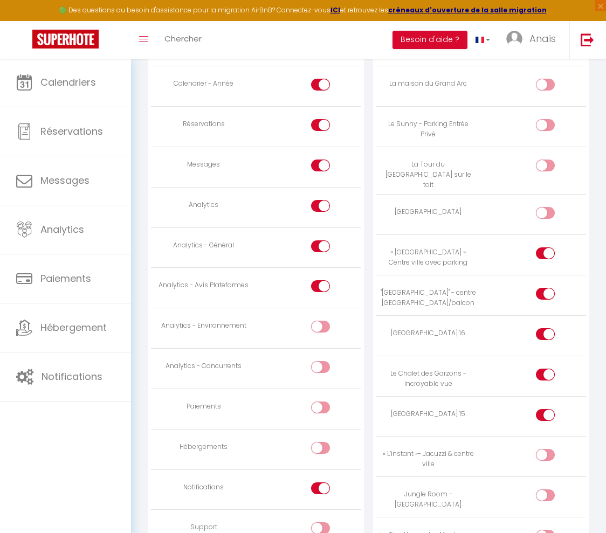
checkbox input "false"
click at [320, 241] on td at bounding box center [308, 248] width 105 height 40
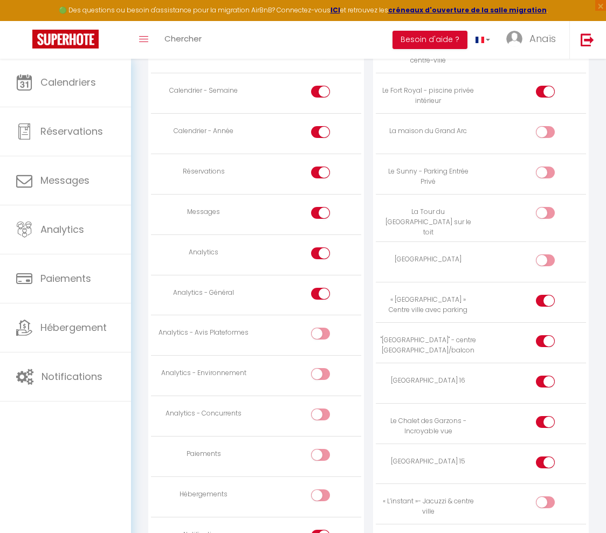
scroll to position [721, 0]
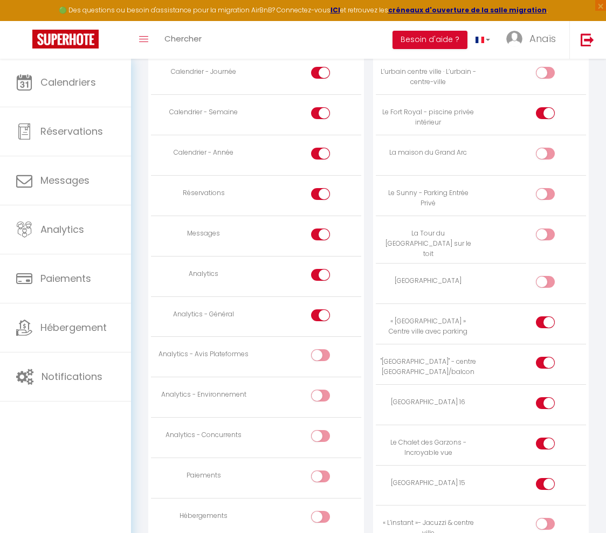
click at [324, 316] on input "checkbox" at bounding box center [330, 317] width 19 height 16
checkbox input "false"
click at [323, 278] on input "checkbox" at bounding box center [330, 277] width 19 height 16
checkbox input "false"
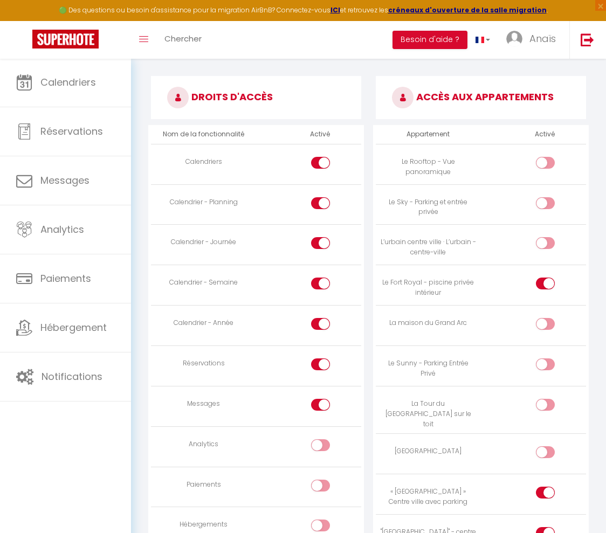
scroll to position [543, 0]
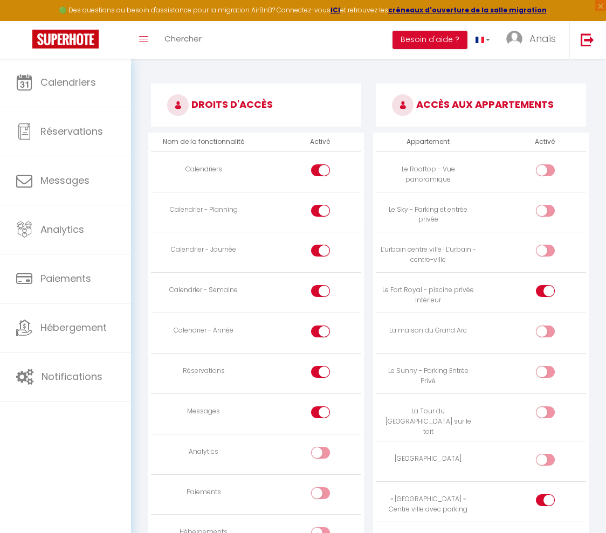
click at [318, 414] on div at bounding box center [320, 413] width 19 height 12
click at [321, 414] on input "checkbox" at bounding box center [330, 415] width 19 height 16
checkbox input "false"
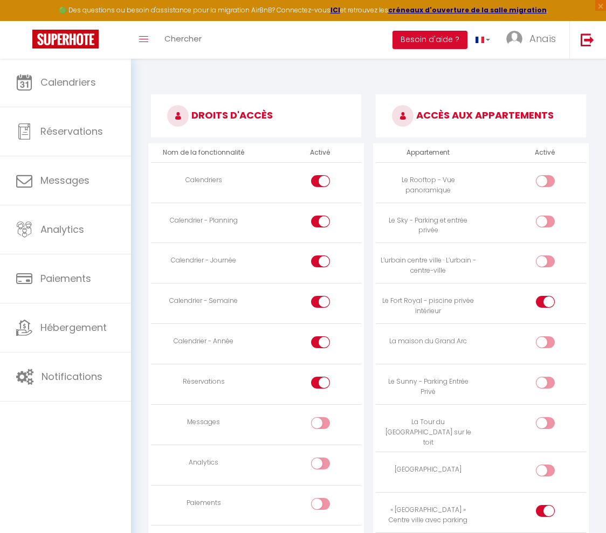
click at [329, 387] on input "checkbox" at bounding box center [330, 385] width 19 height 16
checkbox input "false"
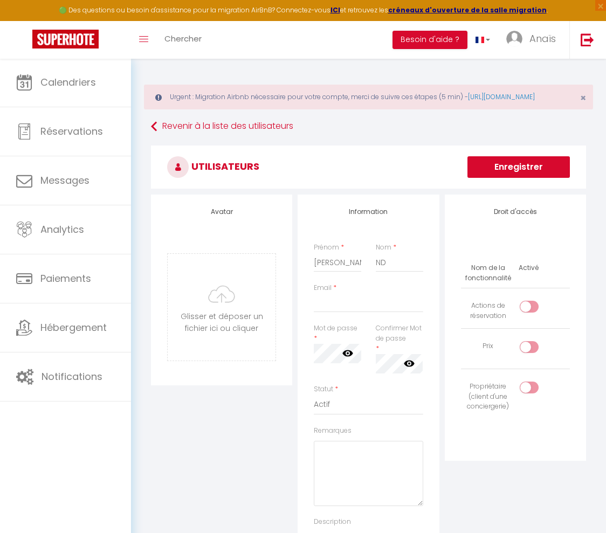
scroll to position [0, 0]
click at [523, 178] on button "Enregistrer" at bounding box center [518, 167] width 102 height 22
click at [499, 176] on button "Enregistrer" at bounding box center [518, 167] width 102 height 22
click at [583, 105] on span "×" at bounding box center [583, 97] width 6 height 13
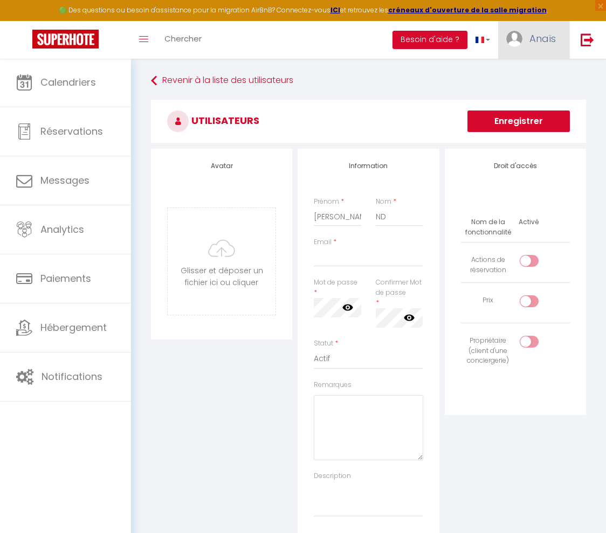
click at [554, 49] on link "Anaïs" at bounding box center [533, 40] width 71 height 38
click at [526, 98] on link "Équipe" at bounding box center [526, 94] width 80 height 18
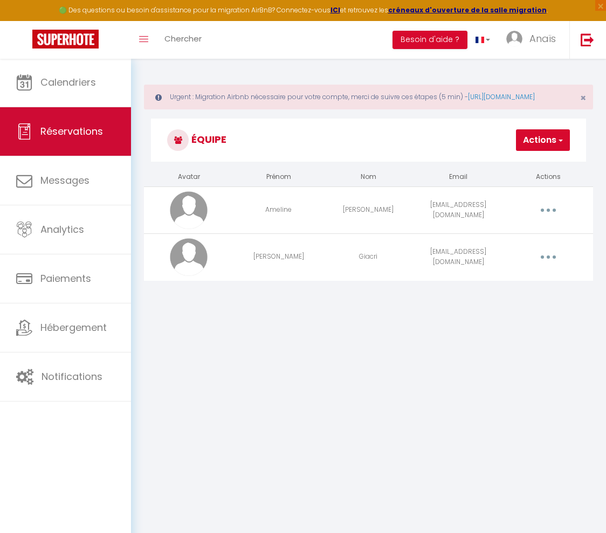
click at [118, 134] on link "Réservations" at bounding box center [65, 131] width 131 height 49
select select "not_cancelled"
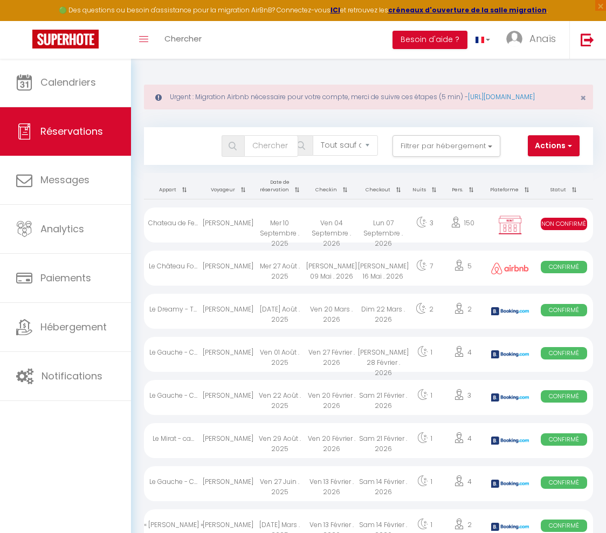
click at [383, 237] on div "Lun 07 Septembre . 2026" at bounding box center [383, 225] width 52 height 35
select select "KO"
select select "0"
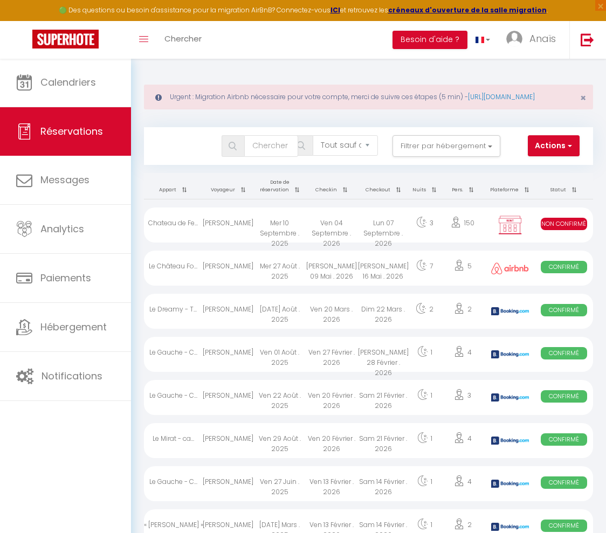
select select "1"
select select
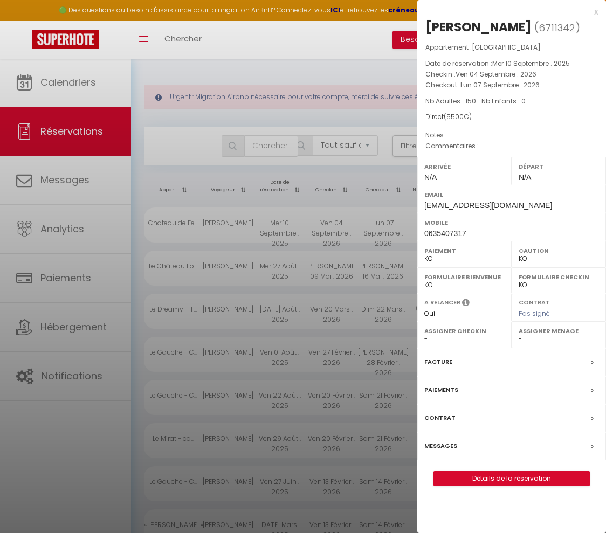
click at [341, 250] on div at bounding box center [303, 266] width 606 height 533
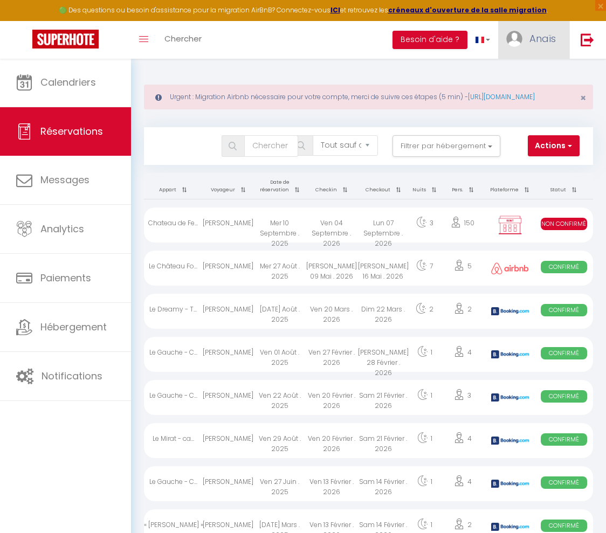
click at [521, 45] on link "Anaïs" at bounding box center [533, 40] width 71 height 38
click at [514, 95] on link "Équipe" at bounding box center [526, 94] width 80 height 18
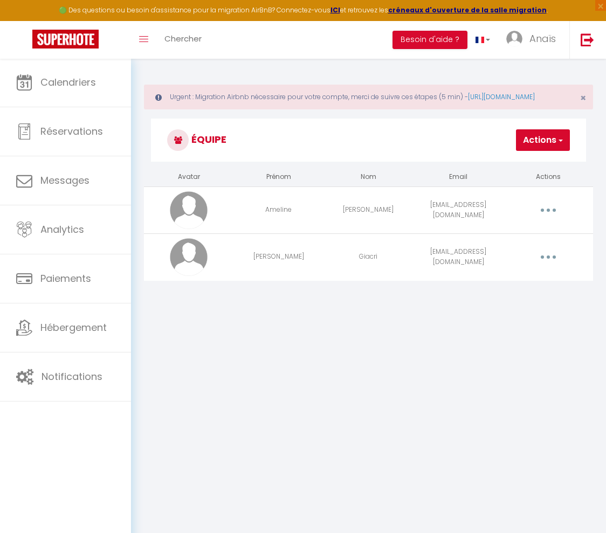
click at [543, 221] on button "button" at bounding box center [548, 210] width 29 height 20
click at [507, 244] on link "Editer" at bounding box center [519, 237] width 80 height 18
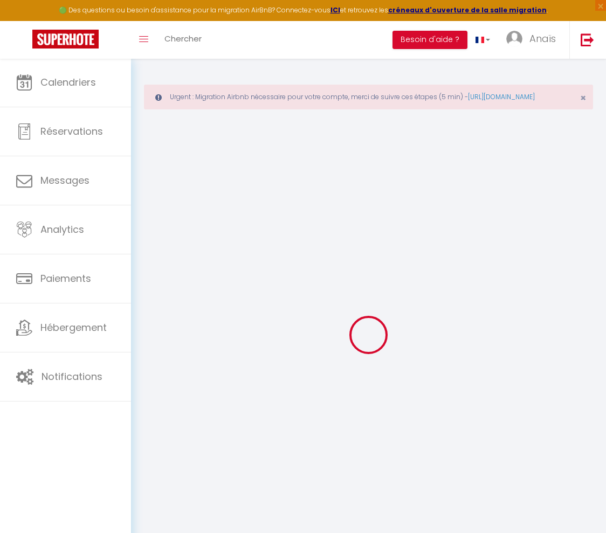
type input "Ameline"
type input "[PERSON_NAME]"
type input "[EMAIL_ADDRESS][DOMAIN_NAME]"
type textarea "[URL][DOMAIN_NAME]"
checkbox input "false"
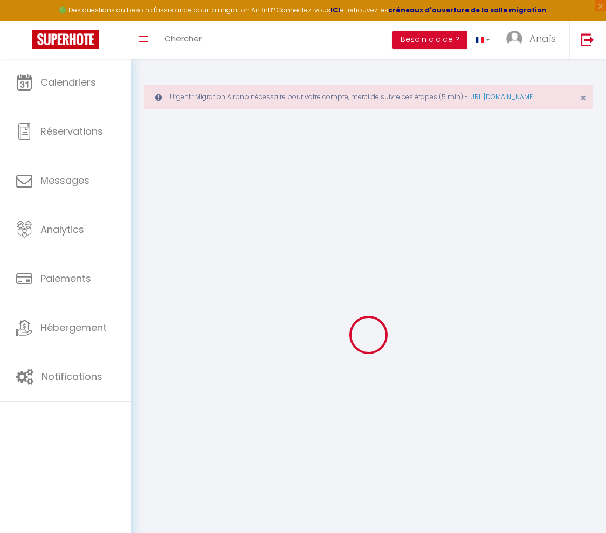
checkbox input "false"
checkbox input "true"
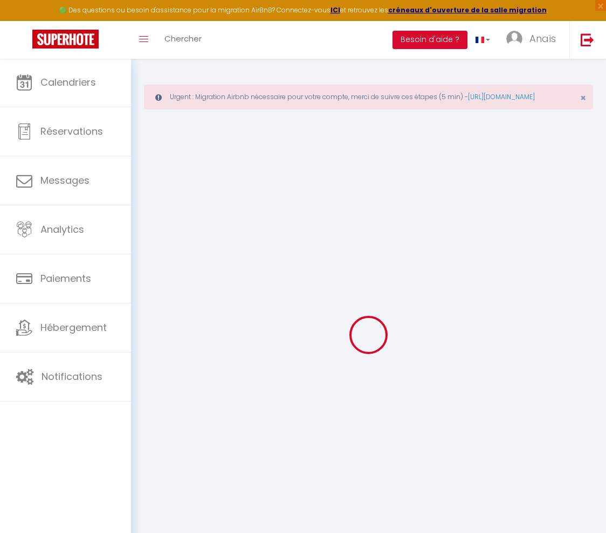
checkbox input "true"
checkbox input "false"
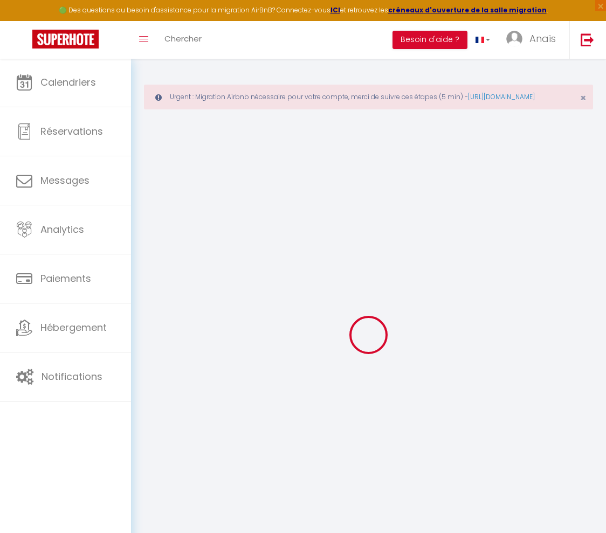
checkbox input "false"
checkbox input "true"
checkbox input "false"
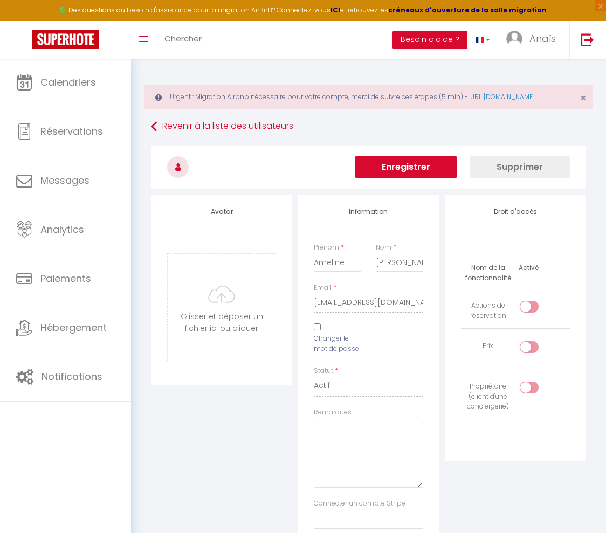
click at [417, 177] on button "Enregistrer" at bounding box center [406, 167] width 102 height 22
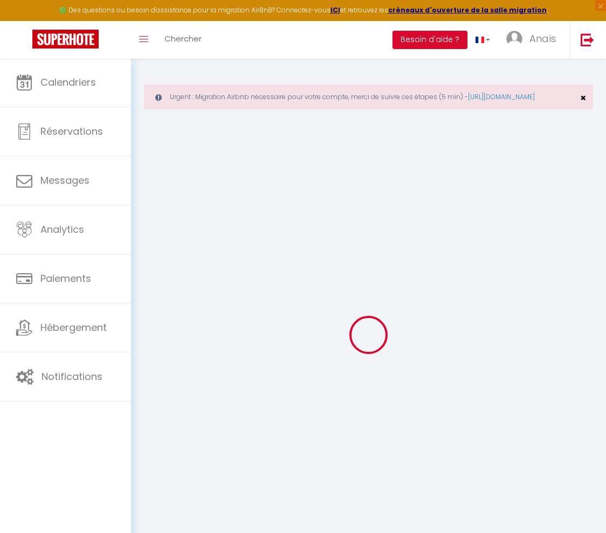
click at [584, 105] on span "×" at bounding box center [583, 97] width 6 height 13
